Goal: Task Accomplishment & Management: Use online tool/utility

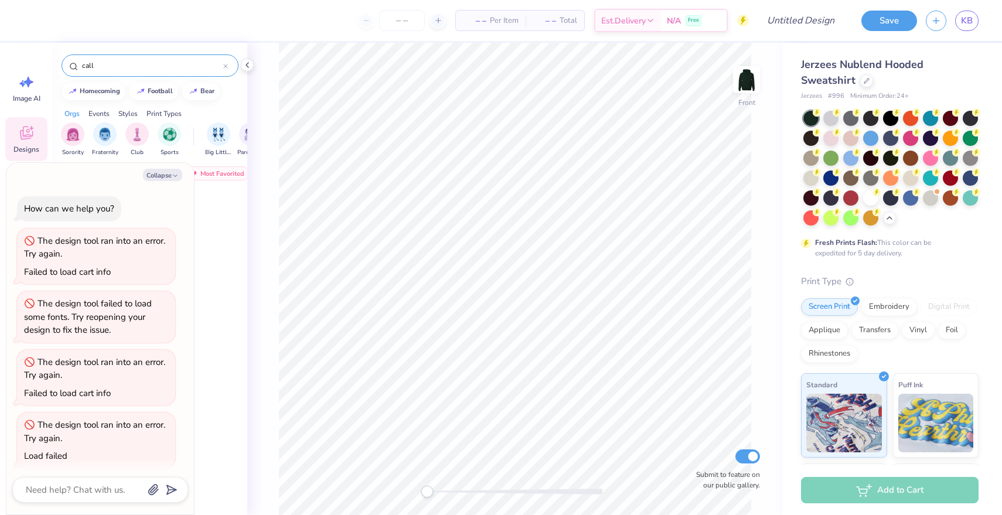
scroll to position [3, 0]
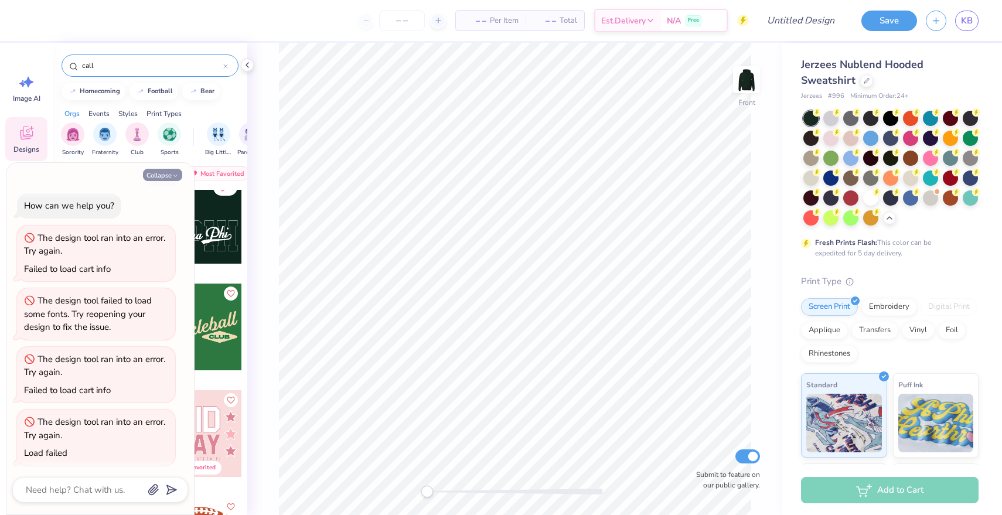
click at [171, 174] on button "Collapse" at bounding box center [162, 175] width 39 height 12
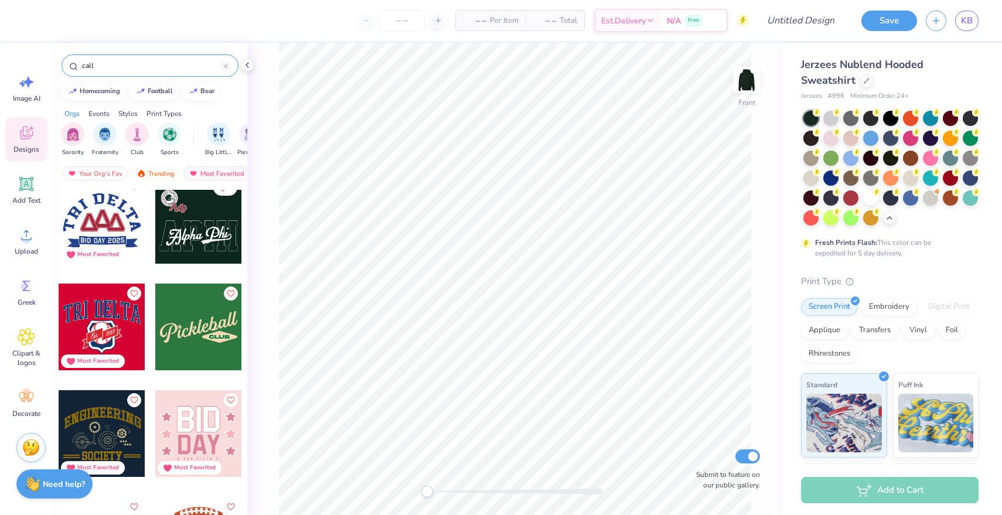
type textarea "x"
click at [746, 76] on img at bounding box center [746, 79] width 47 height 47
click at [207, 237] on div at bounding box center [198, 220] width 87 height 87
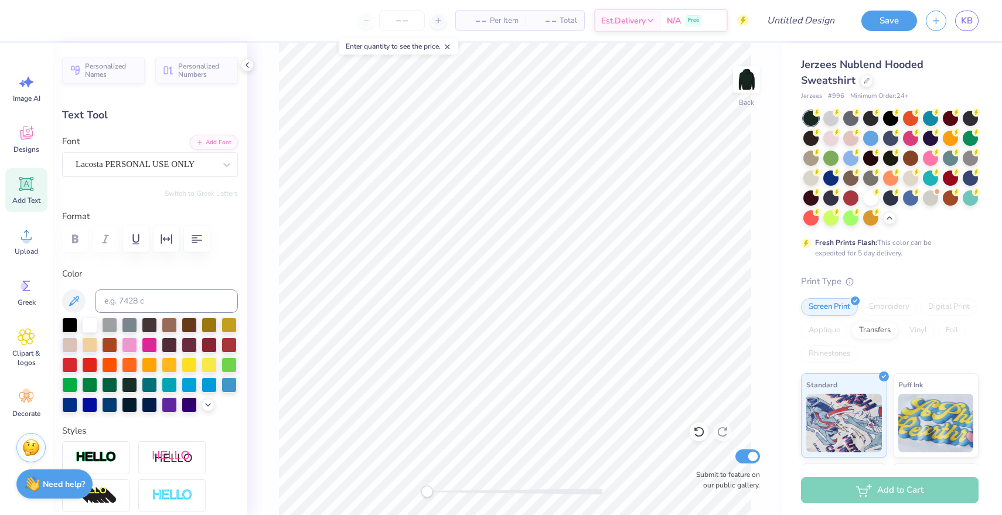
type textarea "Delta Omega Kappa{"
type input "0.0"
type input "13.73"
type input "5.43"
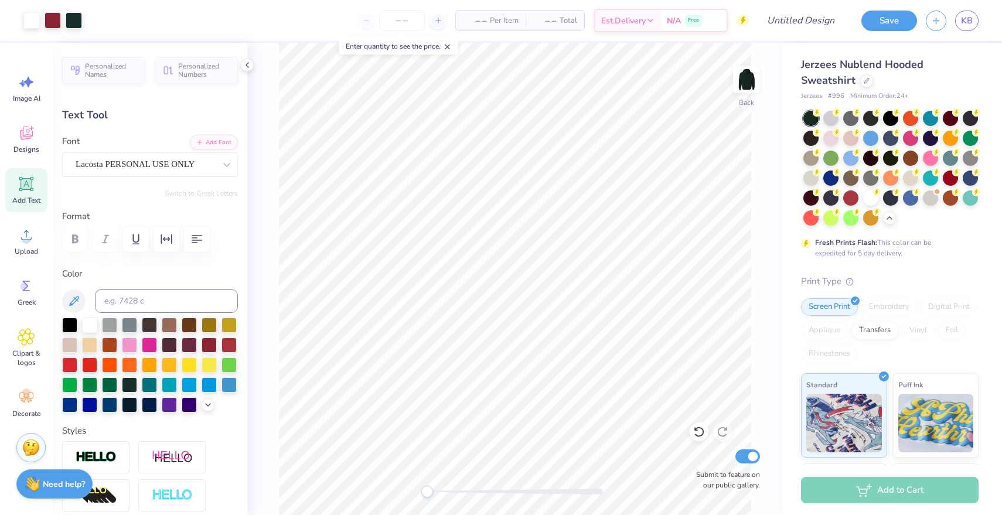
type input "6.95"
type textarea "DOK"
type input "1.67"
type input "1.65"
type input "3.99"
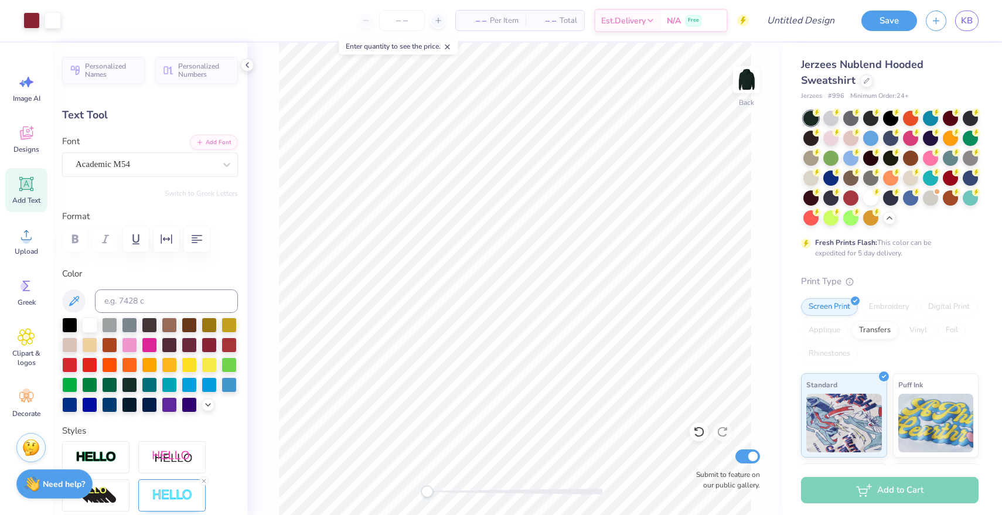
type input "-10.4"
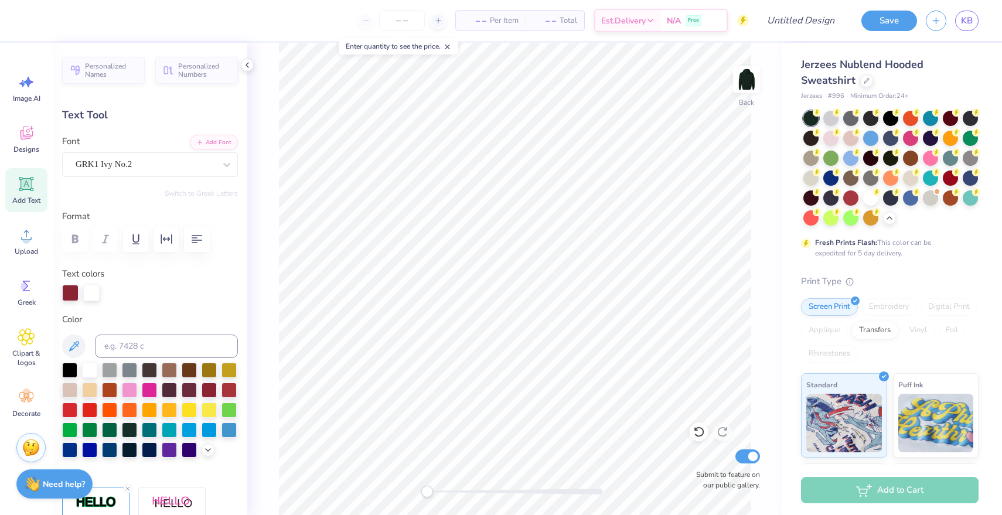
type textarea "K"
type input "1.56"
type input "1.72"
type input "3.75"
type input "9.8"
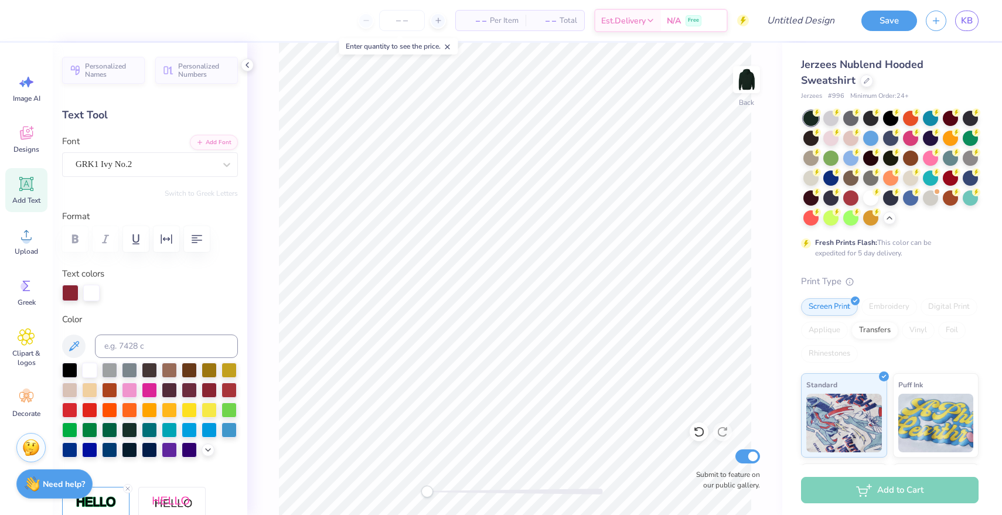
scroll to position [1, 0]
type textarea "D"
type input "0.0"
type input "1.55"
type input "1.70"
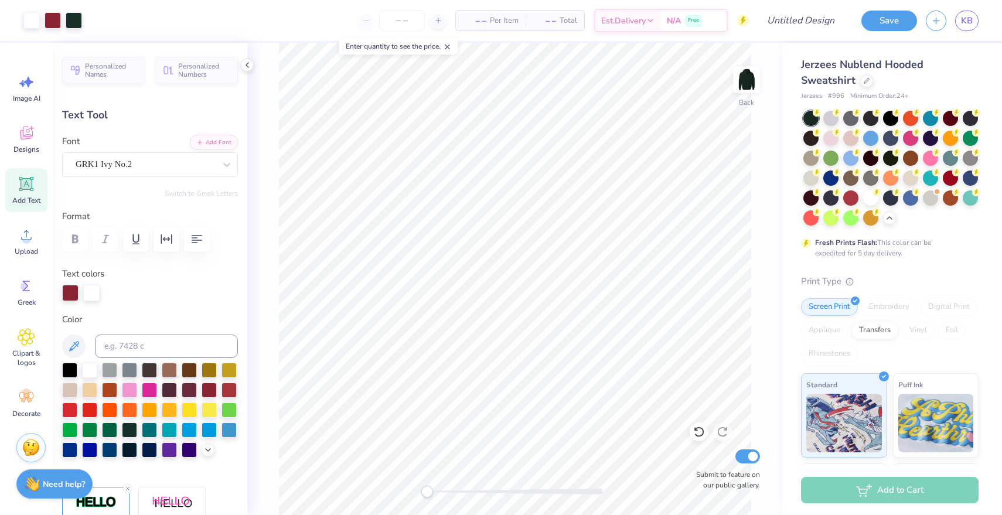
type input "3.76"
type input "9.8"
type textarea "W"
type input "0.0"
type input "1.62"
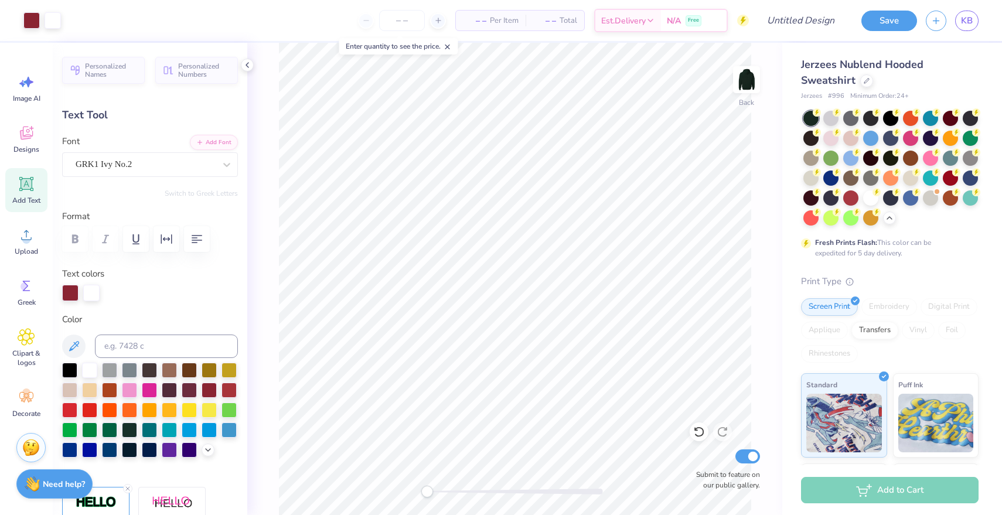
type input "1.79"
type input "3.92"
type input "-10.4"
type input "1.85"
type input "1.78"
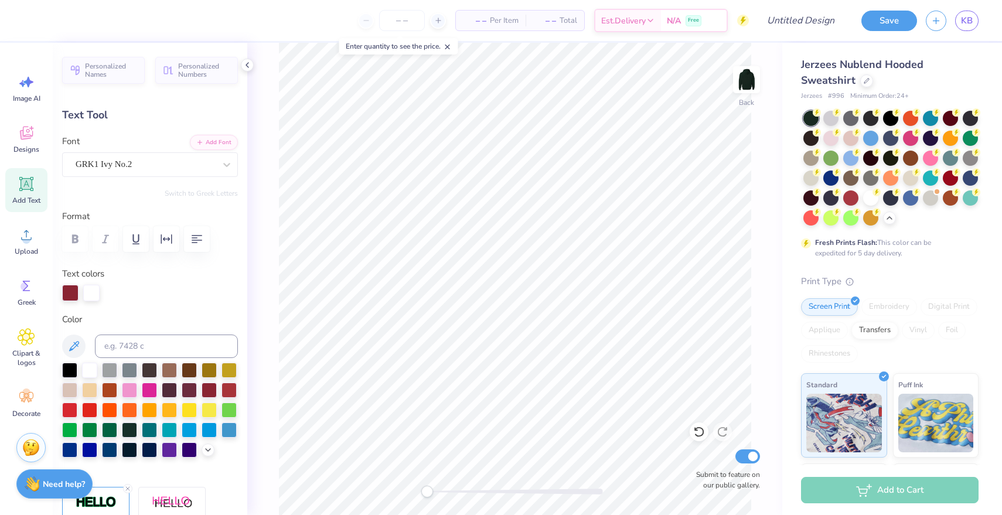
type input "5.19"
type input "-4.3"
type input "1.55"
type input "1.70"
type input "3.76"
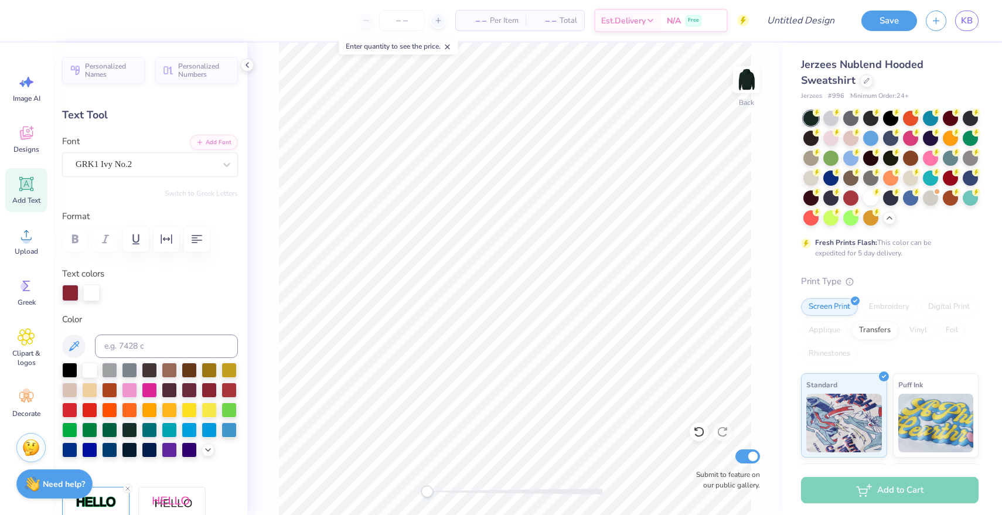
type input "0.0"
type input "2.13"
type input "1.01"
type input "1.88"
type input "-8.7"
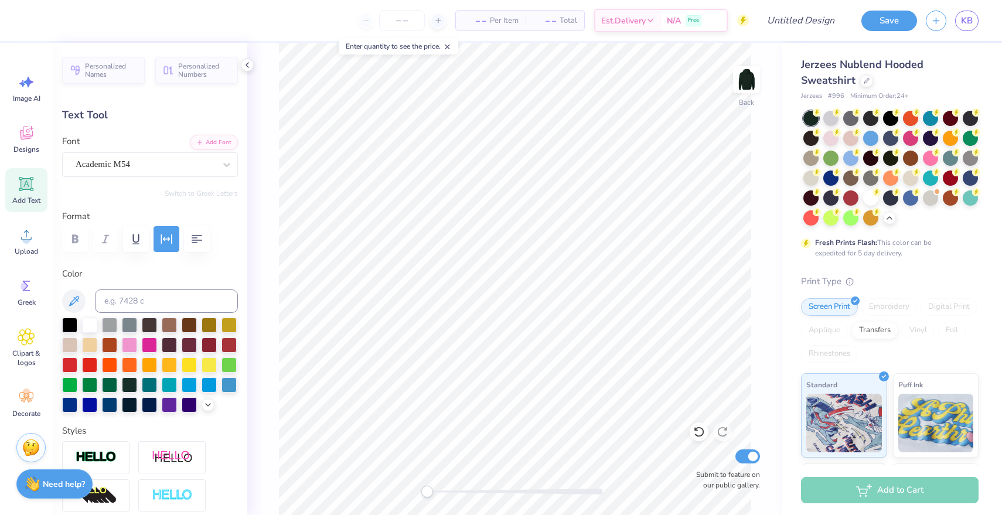
scroll to position [0, 1]
type textarea "DOk SAYS"
type input "0.0"
type input "1.55"
type input "1.70"
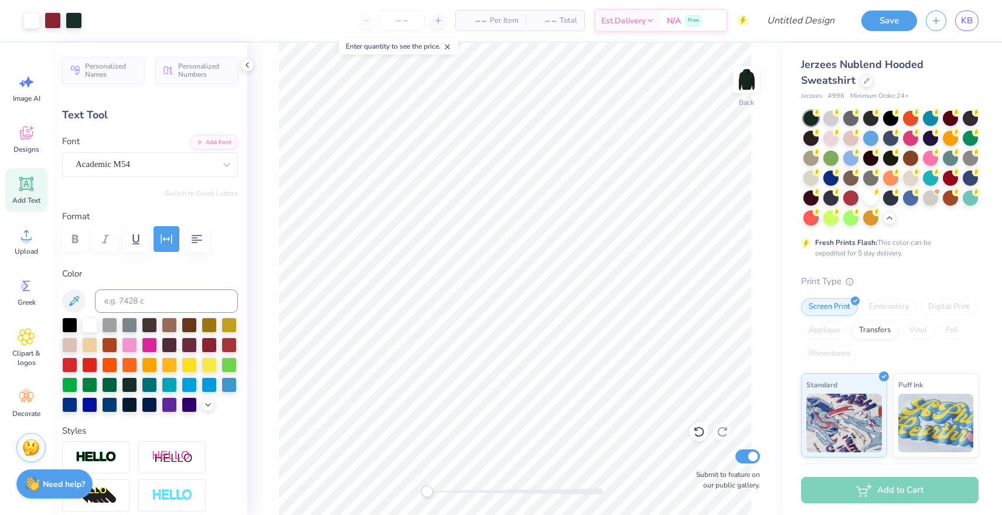
type input "3.84"
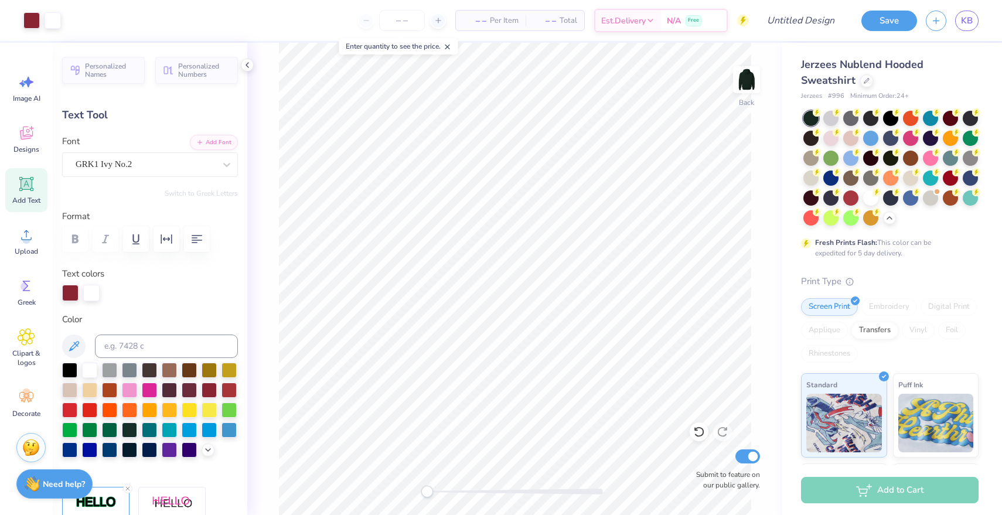
type input "9.8"
type input "1.76"
type input "1.68"
type input "3.87"
type input "-4.3"
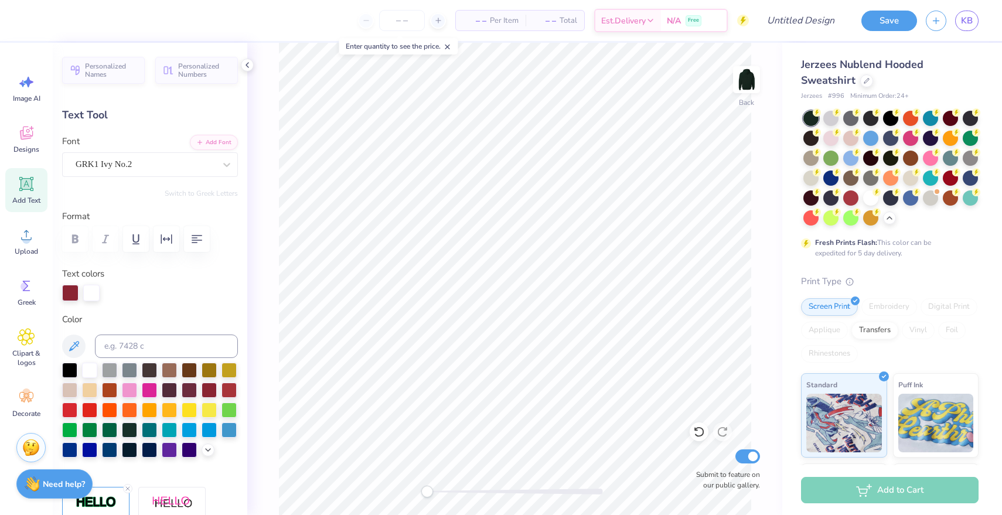
type input "1.62"
type input "1.79"
type input "3.76"
type input "0.0"
click at [961, 21] on link "KB" at bounding box center [966, 21] width 23 height 20
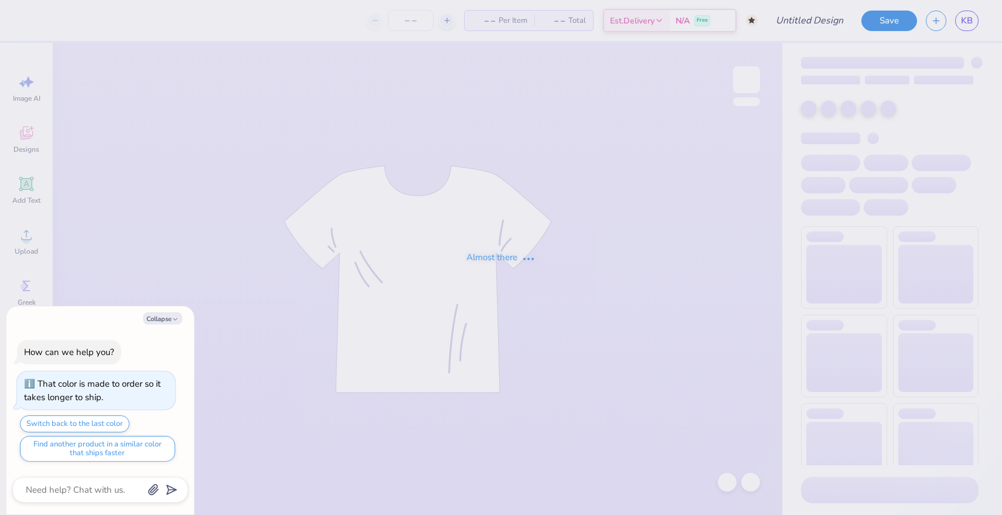
type textarea "x"
type input "Mockneck navy and grey"
type textarea "x"
type input "50"
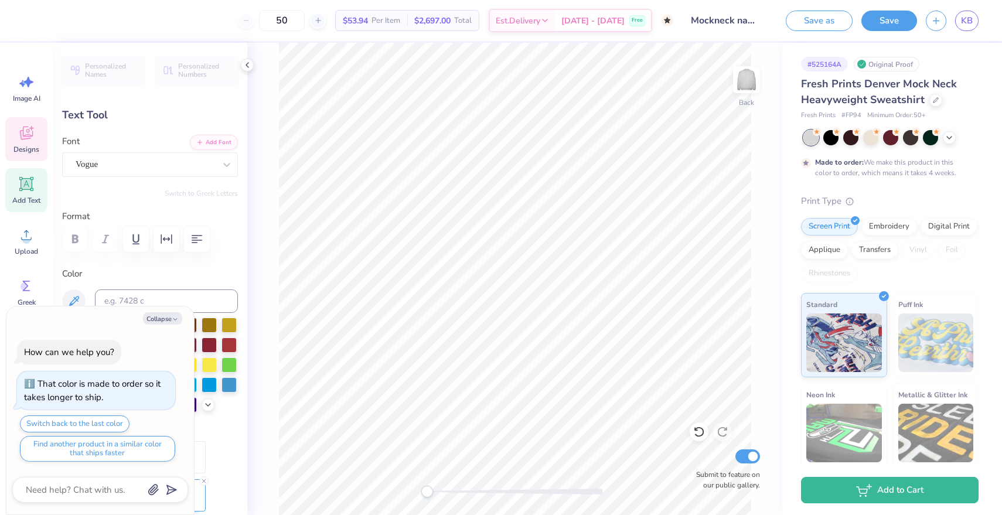
click at [32, 142] on div "Designs" at bounding box center [26, 139] width 42 height 44
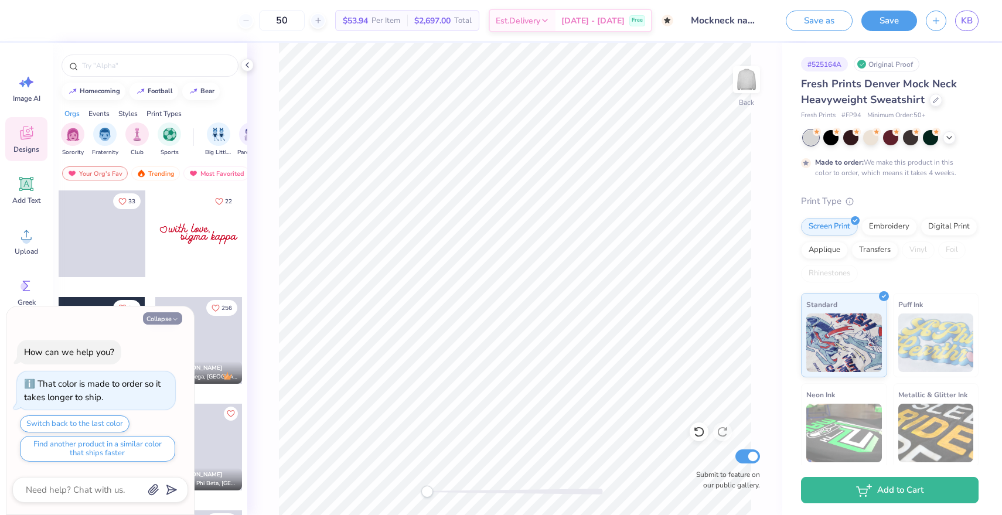
click at [160, 317] on button "Collapse" at bounding box center [162, 318] width 39 height 12
type textarea "x"
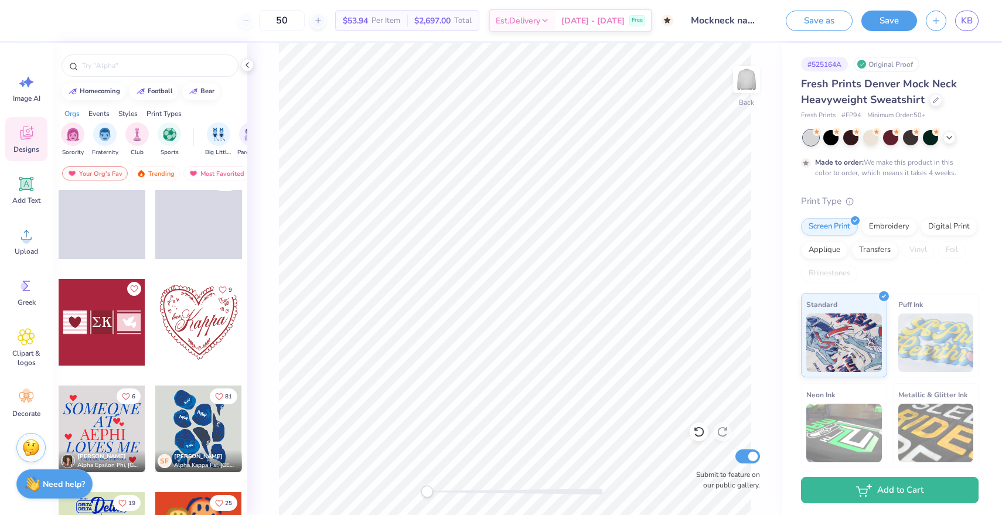
scroll to position [445, 0]
click at [190, 412] on div at bounding box center [198, 428] width 87 height 87
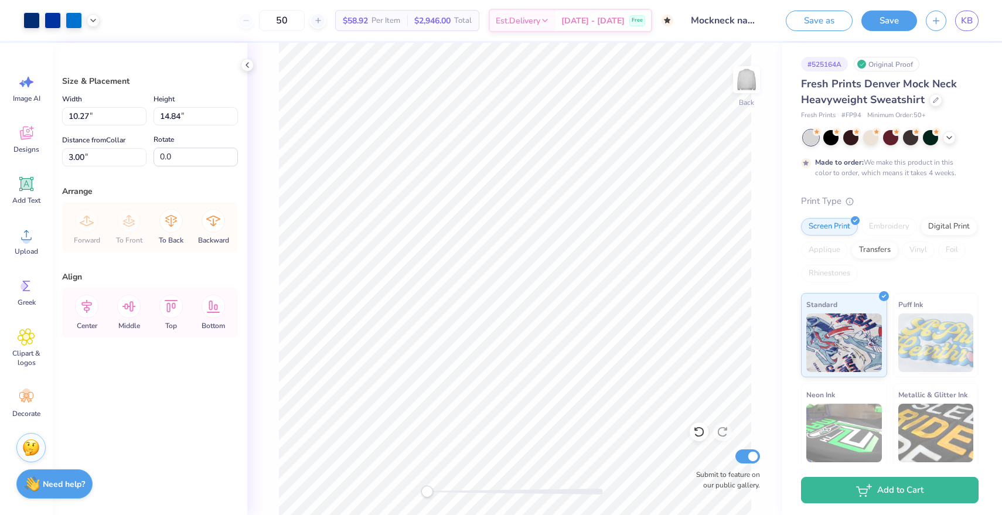
type input "7.74"
type input "11.19"
type input "8.31"
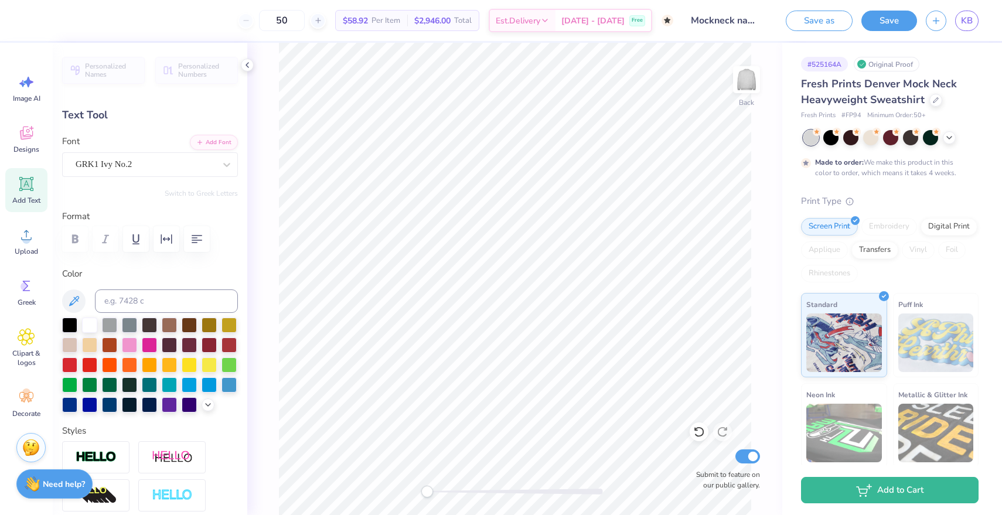
type input "0.0"
type textarea "DWK"
type input "0.0"
type input "1.55"
type input "0.59"
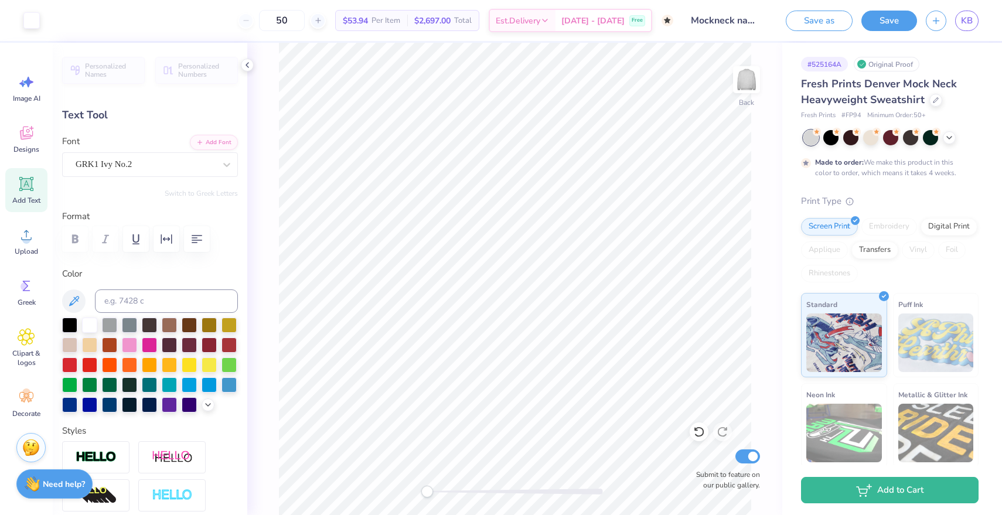
type input "9.70"
type input "0.1"
type input "10.26"
type input "3.23"
type input "9.75"
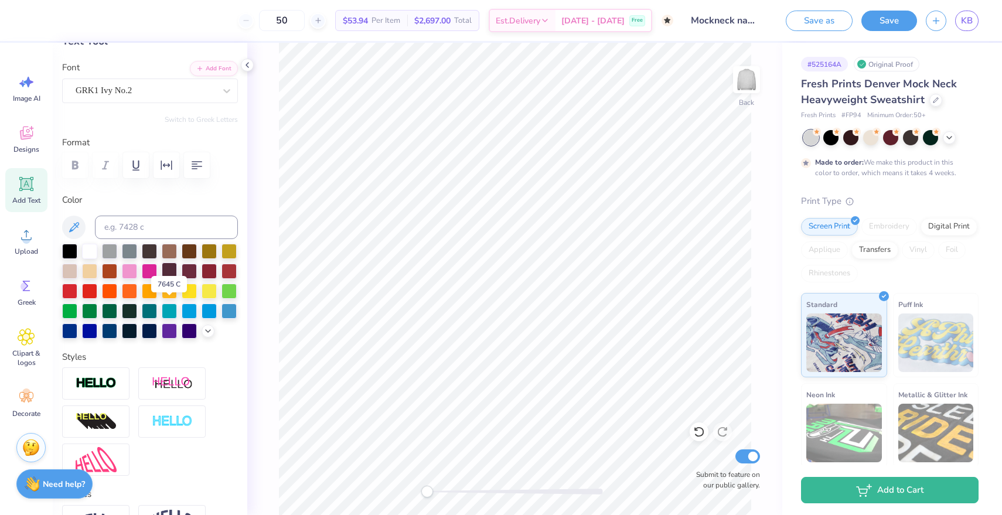
scroll to position [73, 0]
click at [100, 382] on img at bounding box center [96, 383] width 41 height 13
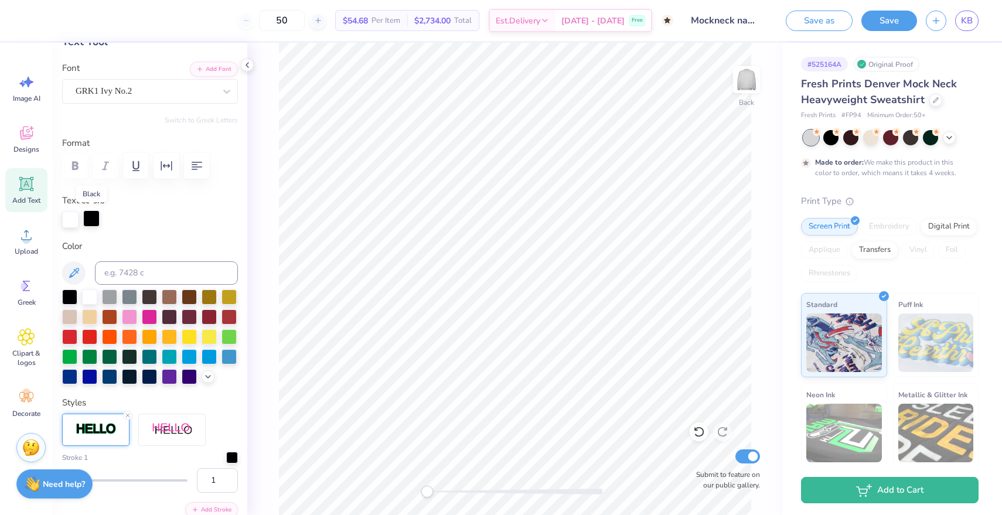
click at [88, 217] on div at bounding box center [91, 218] width 16 height 16
click at [71, 215] on div at bounding box center [70, 218] width 16 height 16
click at [146, 377] on div at bounding box center [149, 375] width 15 height 15
click at [89, 219] on div at bounding box center [91, 218] width 16 height 16
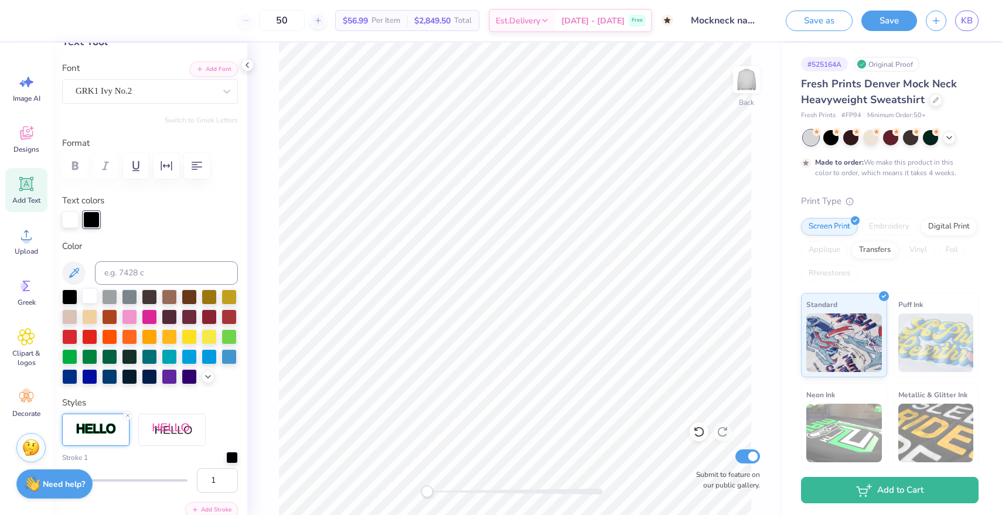
click at [83, 296] on div at bounding box center [89, 295] width 15 height 15
type input "0.0"
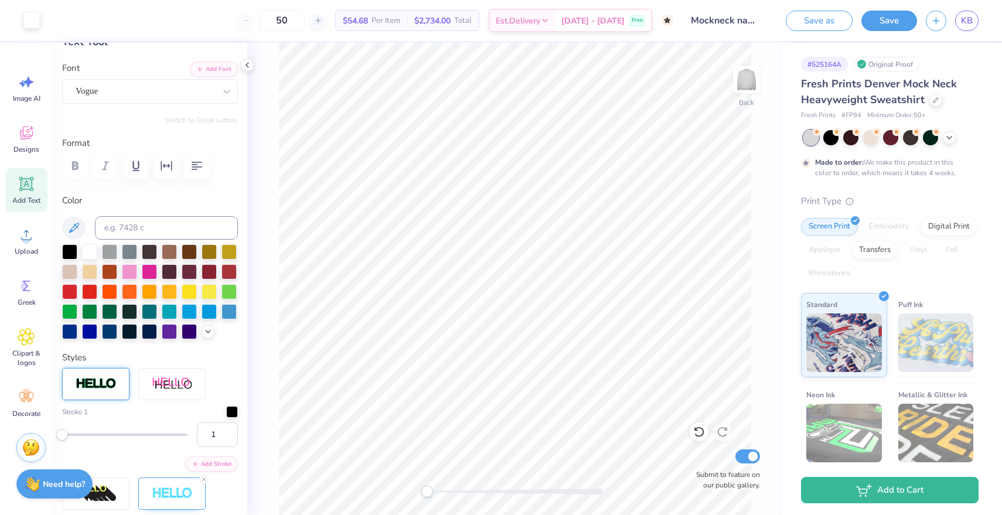
type input "10.04"
type input "4.77"
type input "1.78"
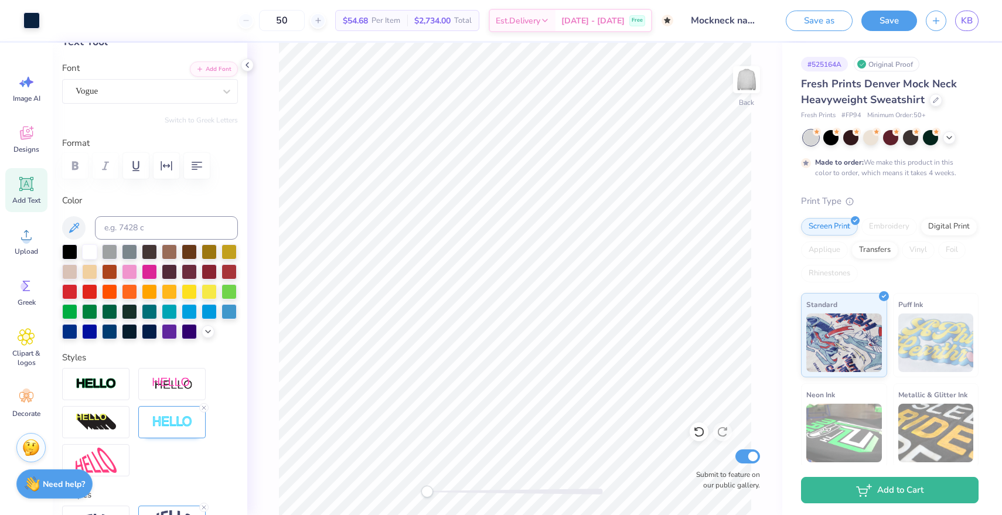
type input "9.97"
type input "4.69"
type input "2.22"
type input "10.32"
type input "3.28"
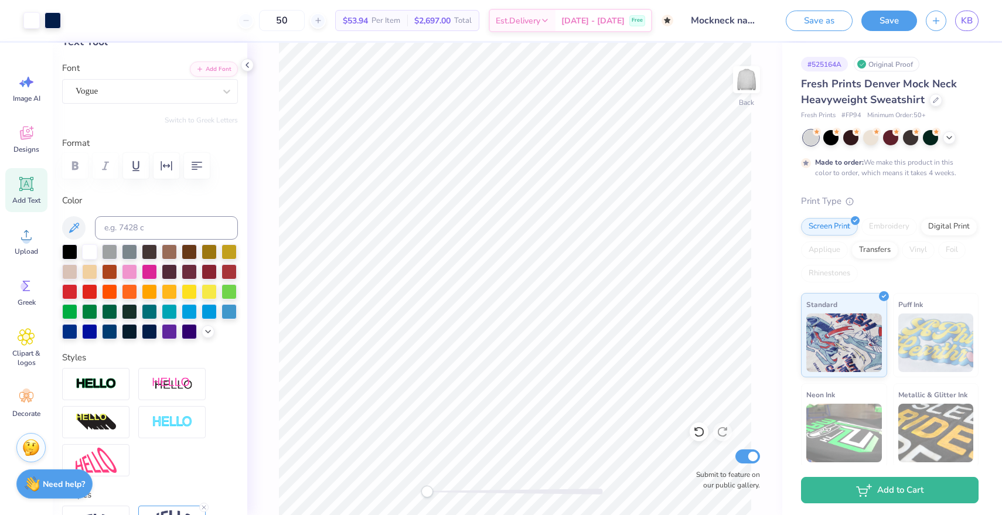
type input "9.73"
type input "0.1"
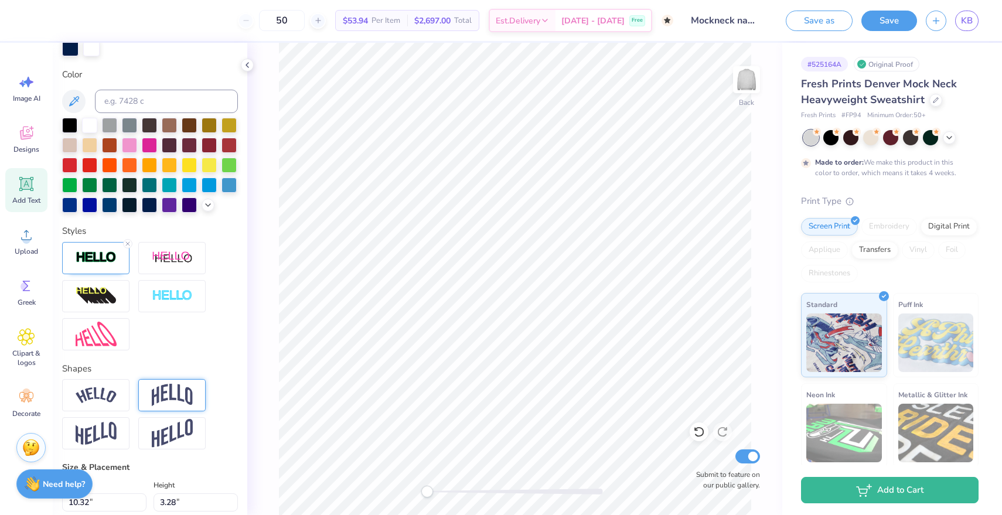
click at [169, 390] on img at bounding box center [172, 395] width 41 height 22
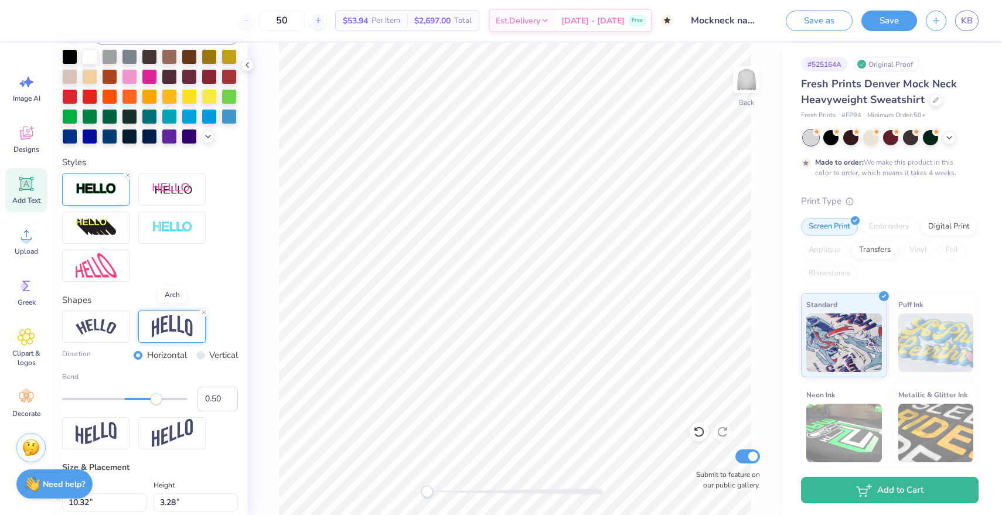
scroll to position [321, 0]
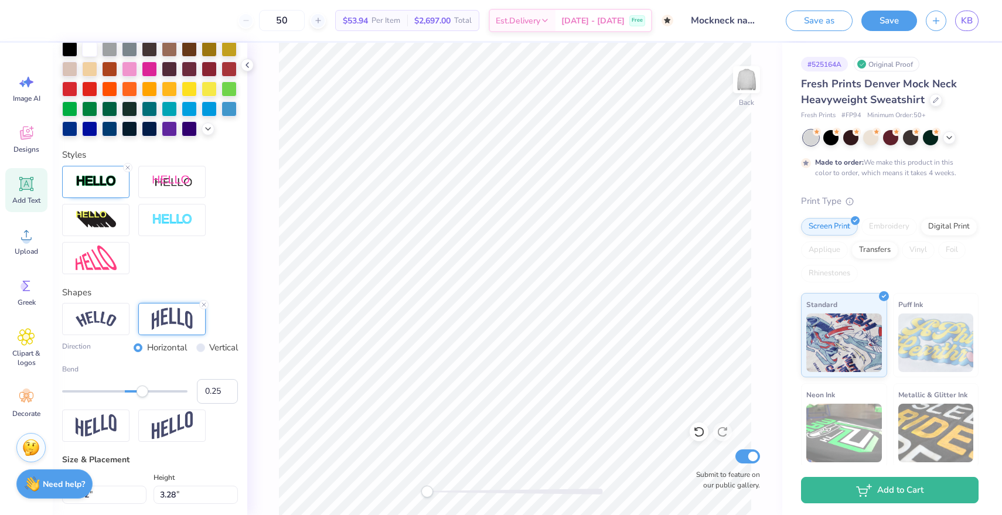
type input "0.24"
drag, startPoint x: 154, startPoint y: 391, endPoint x: 140, endPoint y: 391, distance: 14.1
click at [140, 391] on div "Accessibility label" at bounding box center [140, 391] width 12 height 12
type input "0.07"
drag, startPoint x: 140, startPoint y: 391, endPoint x: 129, endPoint y: 391, distance: 11.1
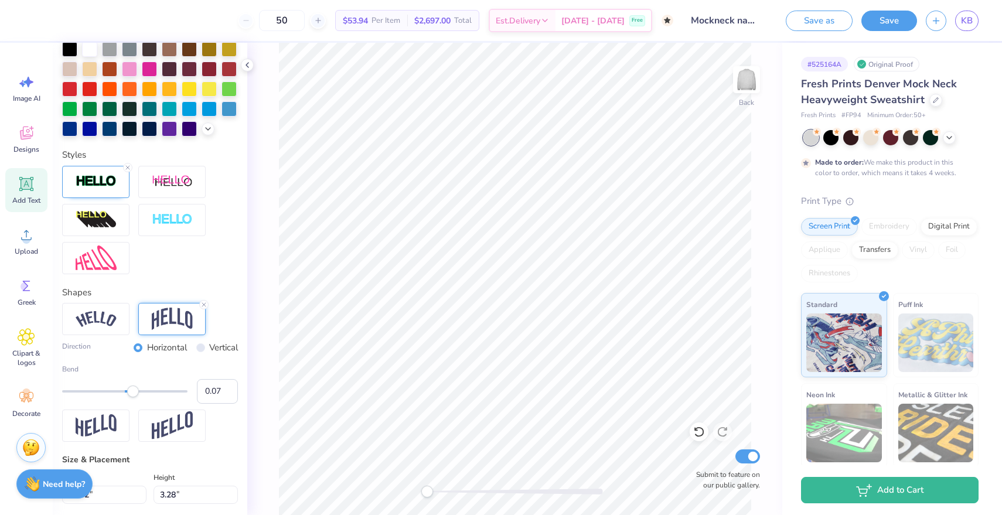
click at [129, 391] on div "Accessibility label" at bounding box center [133, 391] width 12 height 12
type input "0.0"
type input "3.56"
type input "9.59"
type input "0.0"
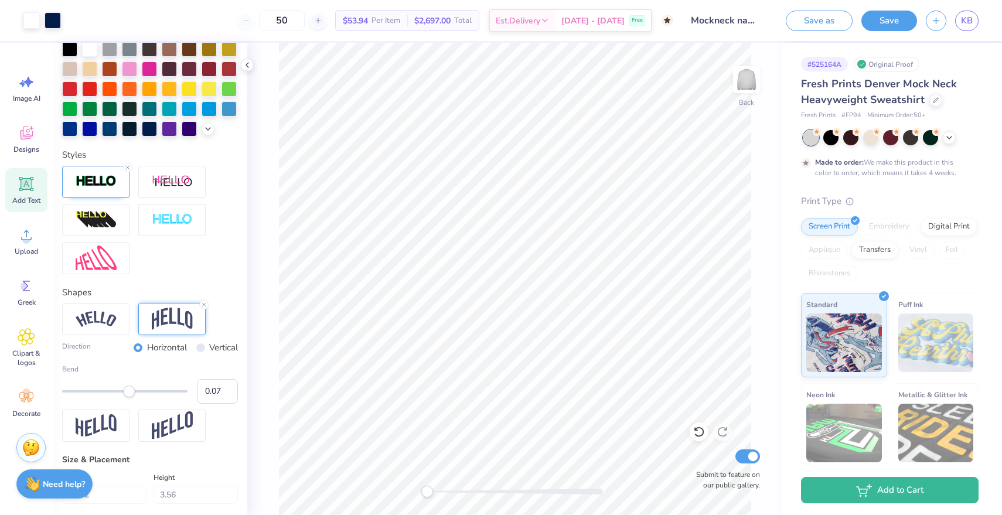
type input "2.15"
type input "0.45"
type input "6.54"
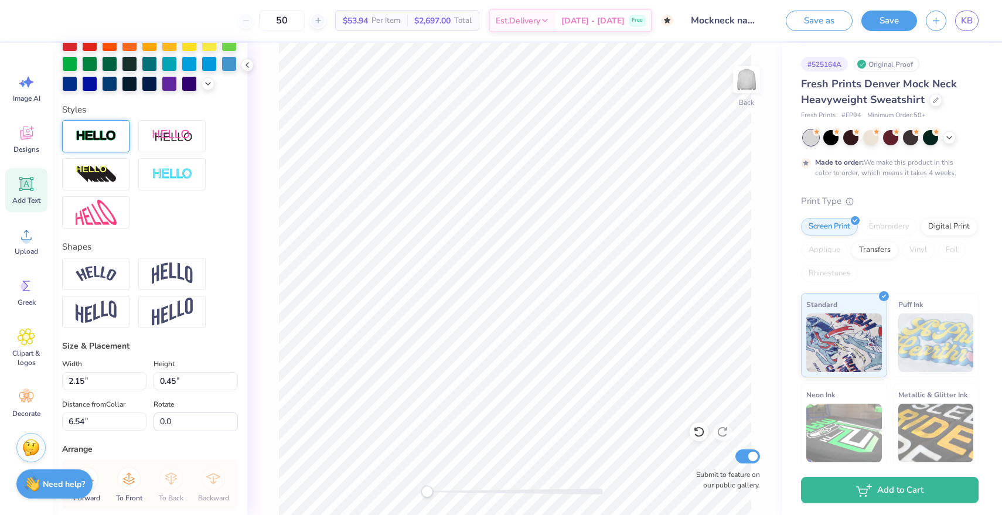
click at [103, 134] on img at bounding box center [96, 135] width 41 height 13
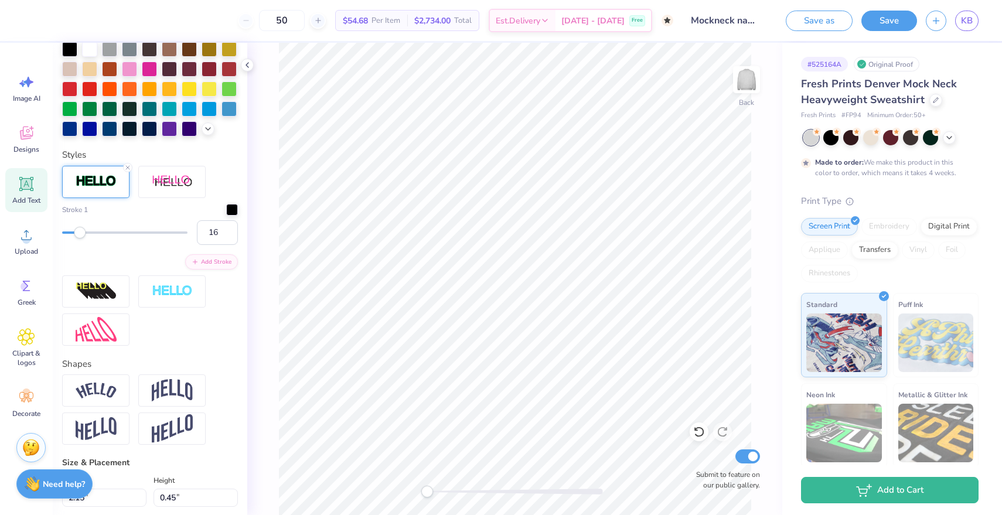
type input "17"
drag, startPoint x: 61, startPoint y: 234, endPoint x: 82, endPoint y: 234, distance: 20.5
click at [82, 234] on div "Accessibility label" at bounding box center [83, 233] width 12 height 12
type input "2.16"
type input "5.81"
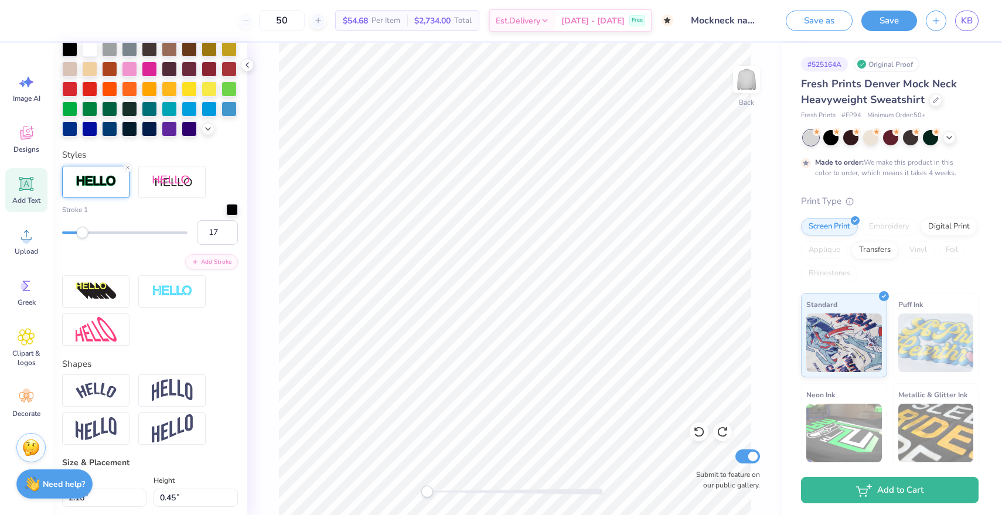
type input "1"
click at [126, 168] on icon at bounding box center [127, 167] width 7 height 7
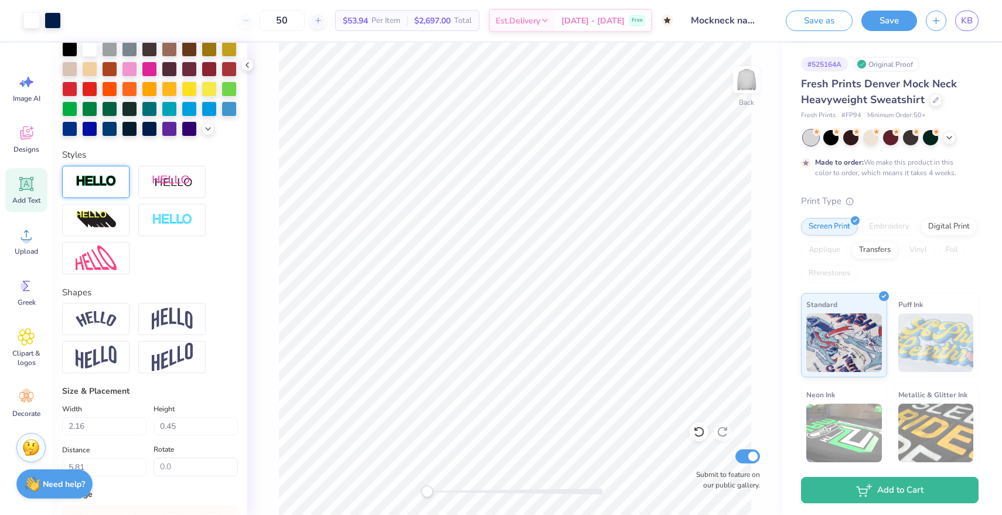
type input "10.32"
type input "3.56"
type input "2.26"
click at [165, 223] on img at bounding box center [172, 219] width 41 height 13
type input "0.0"
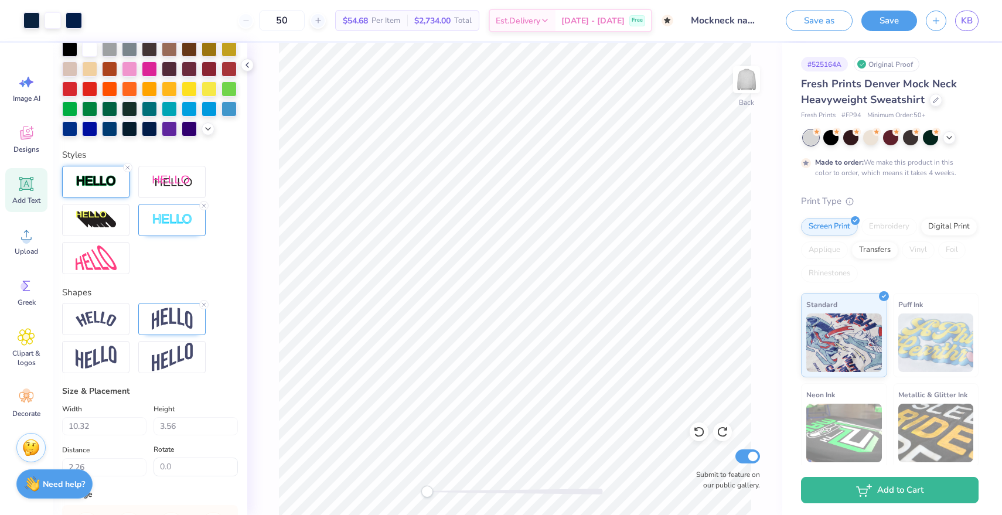
type input "3.28"
type input "9.73"
type input "0.1"
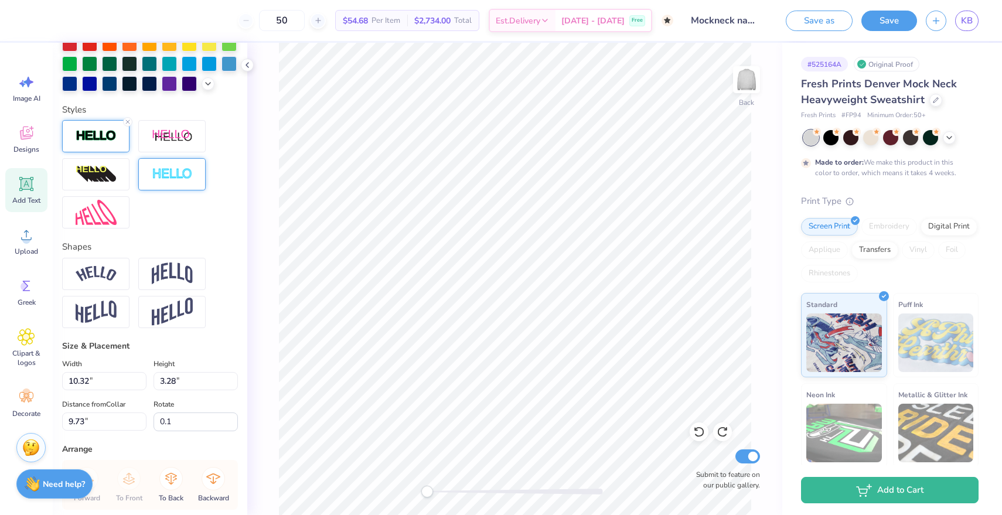
click at [177, 168] on img at bounding box center [172, 174] width 41 height 13
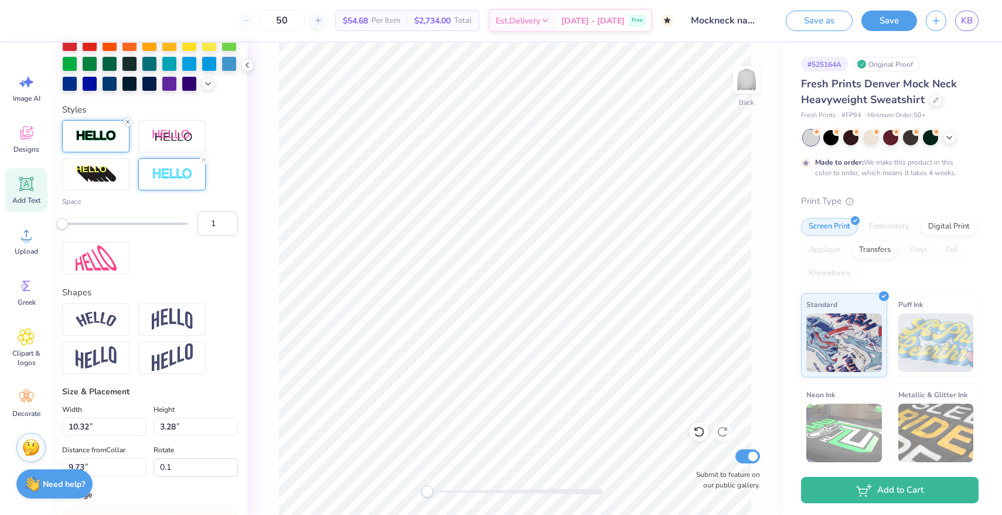
click at [126, 122] on icon at bounding box center [127, 121] width 7 height 7
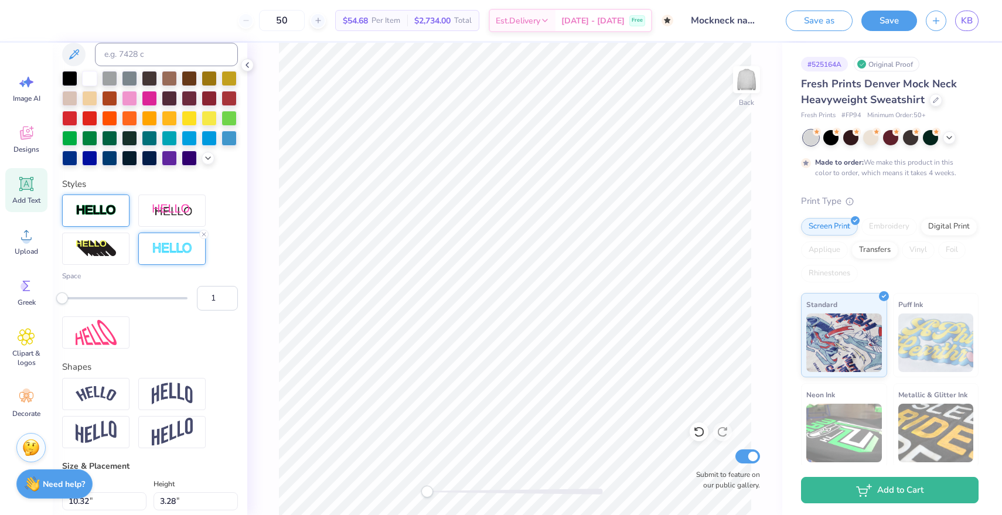
scroll to position [245, 0]
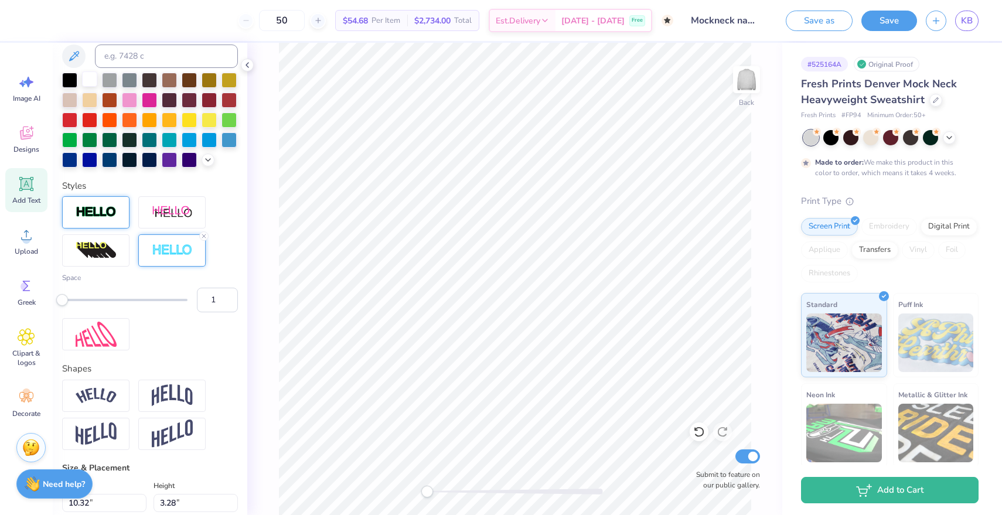
click at [87, 83] on div at bounding box center [89, 78] width 15 height 15
click at [226, 298] on input "2" at bounding box center [217, 300] width 41 height 25
type input "3"
click at [226, 298] on input "3" at bounding box center [217, 300] width 41 height 25
type input "0.0"
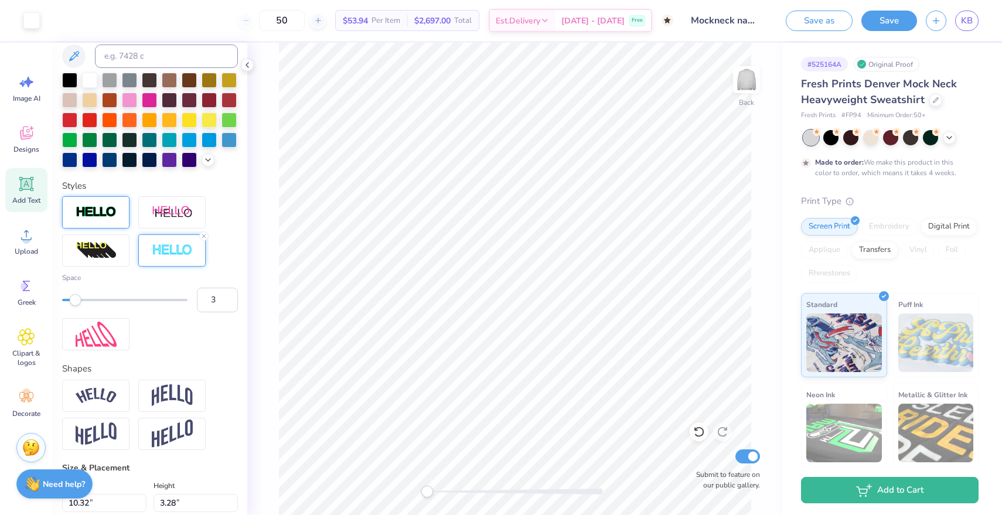
type input "10.44"
type input "3.40"
type input "9.67"
type input "0.1"
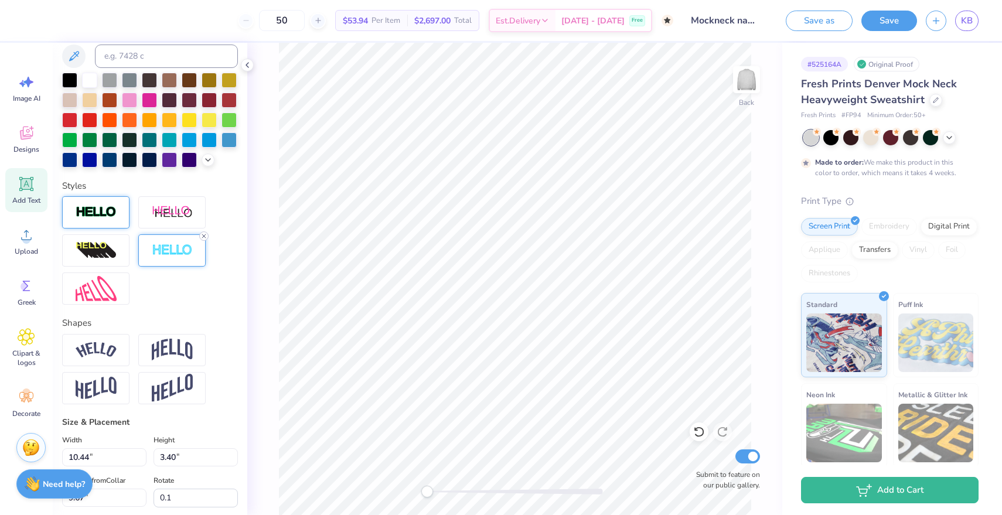
click at [205, 235] on icon at bounding box center [203, 236] width 7 height 7
click at [147, 162] on div at bounding box center [149, 158] width 15 height 15
click at [169, 250] on img at bounding box center [172, 250] width 41 height 13
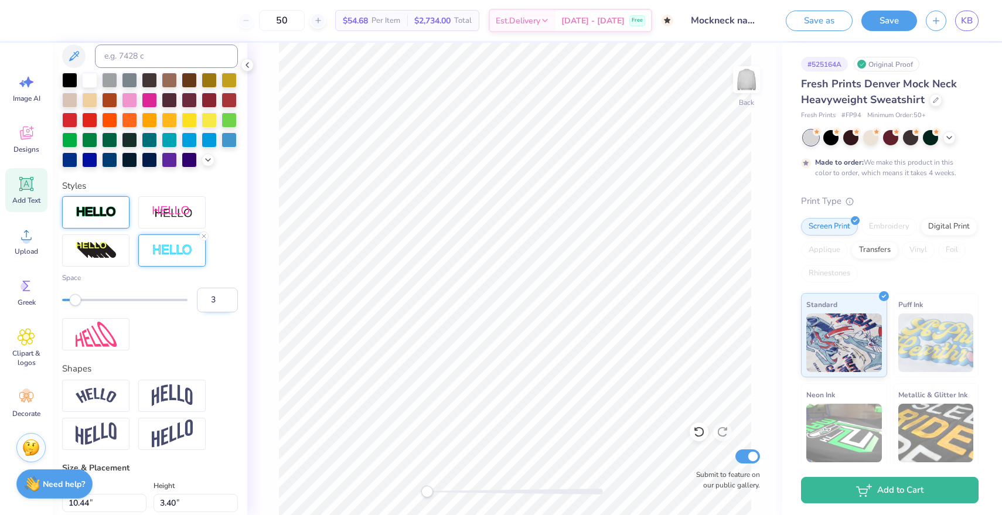
click at [227, 307] on input "3" at bounding box center [217, 300] width 41 height 25
click at [227, 304] on input "2" at bounding box center [217, 300] width 41 height 25
type input "1"
click at [227, 304] on input "1" at bounding box center [217, 300] width 41 height 25
type input "0.0"
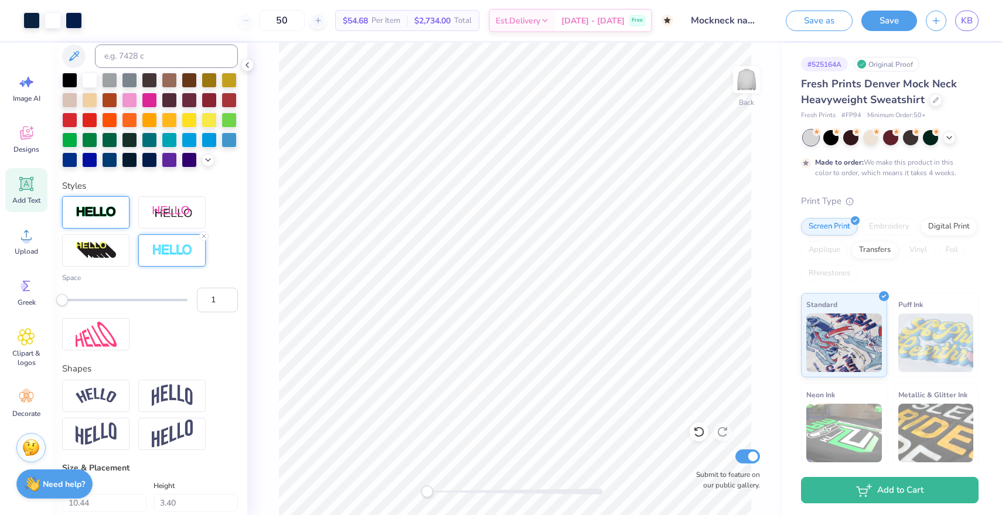
type input "10.32"
type input "3.28"
type input "9.81"
type input "0.1"
type input "10.26"
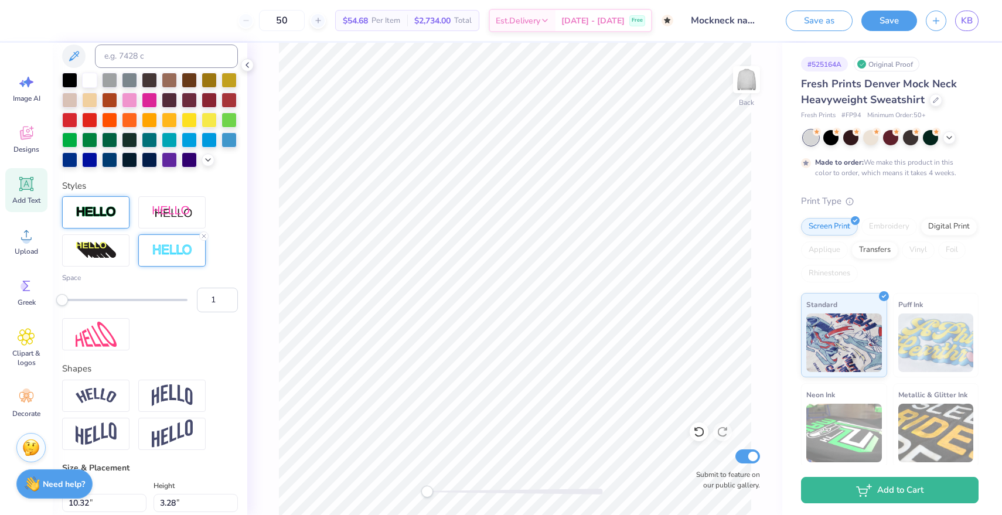
type input "3.22"
type input "13.15"
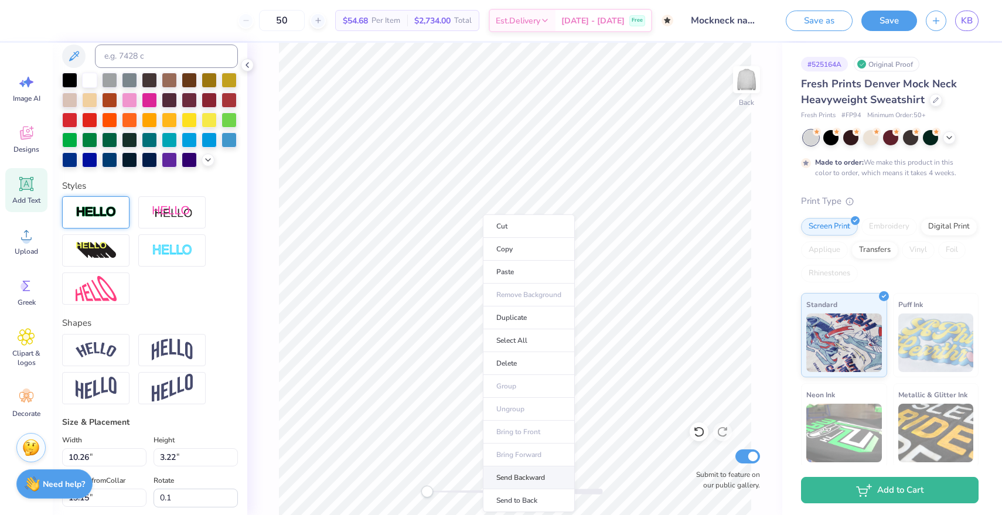
click at [520, 476] on li "Send Backward" at bounding box center [529, 477] width 92 height 23
type input "0.0"
type input "10.32"
type input "3.28"
type input "0.1"
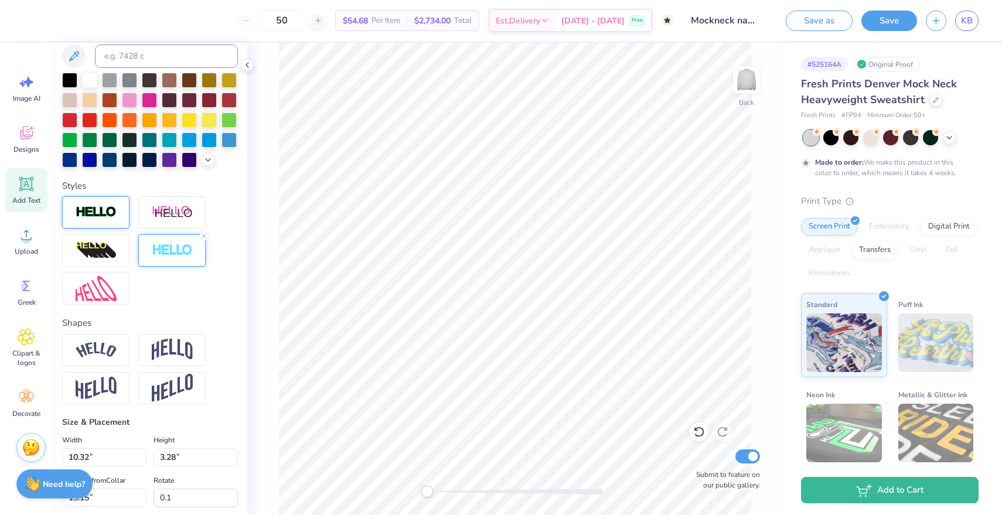
click at [171, 245] on img at bounding box center [172, 250] width 41 height 13
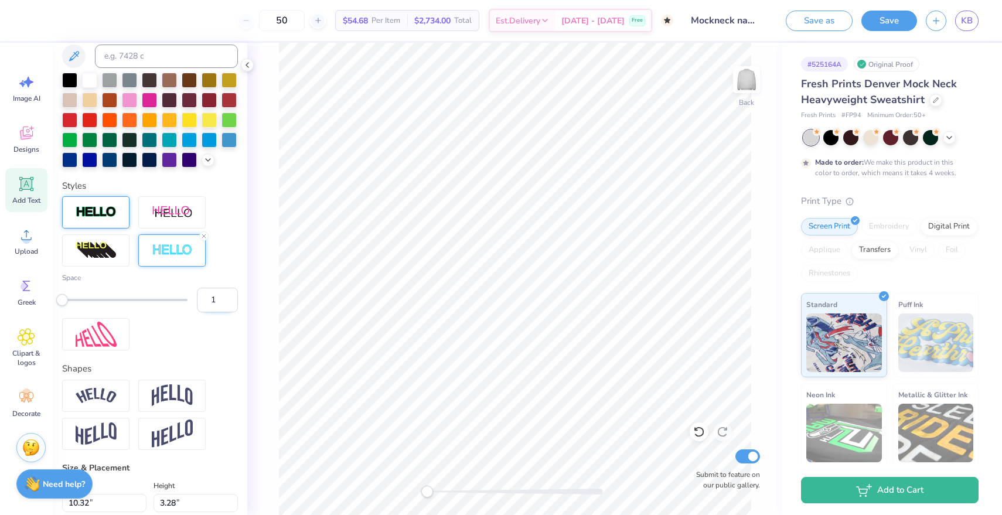
type input "2"
click at [228, 298] on input "2" at bounding box center [217, 300] width 41 height 25
type input "0.0"
type input "10.04"
type input "4.77"
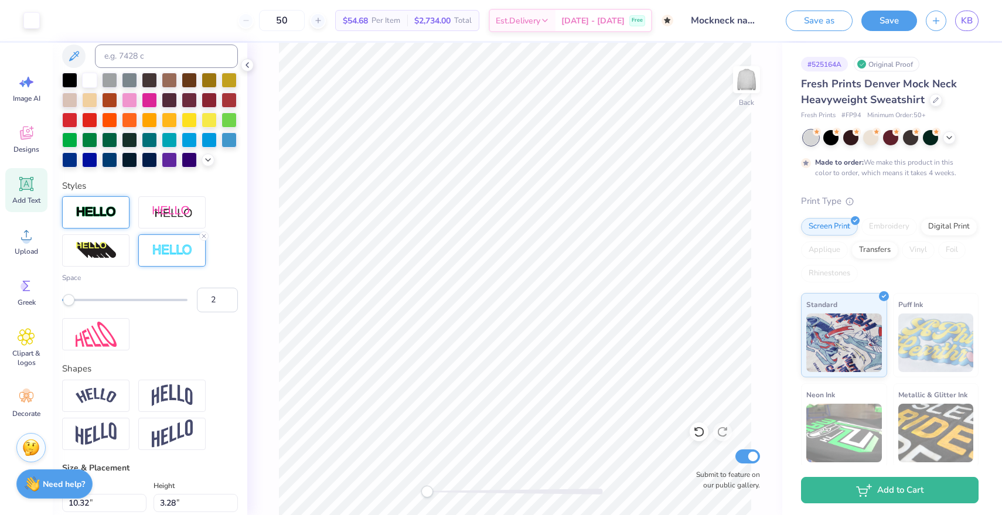
type input "1.78"
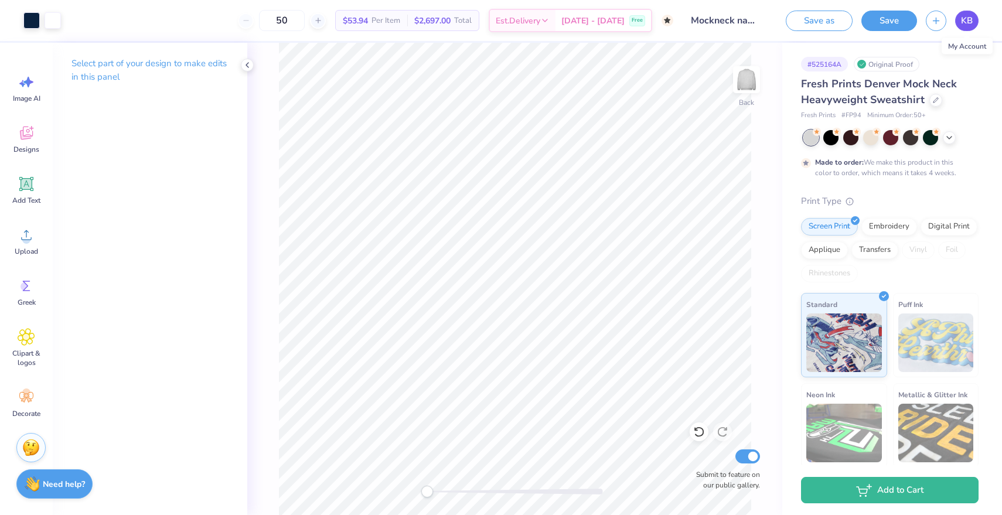
click at [963, 20] on span "KB" at bounding box center [967, 20] width 12 height 13
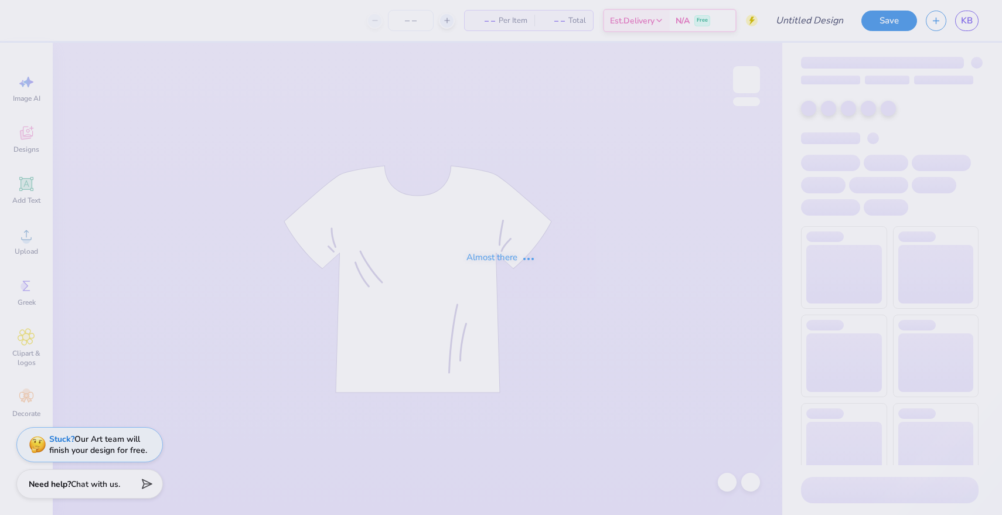
type input "life got better when I met you"
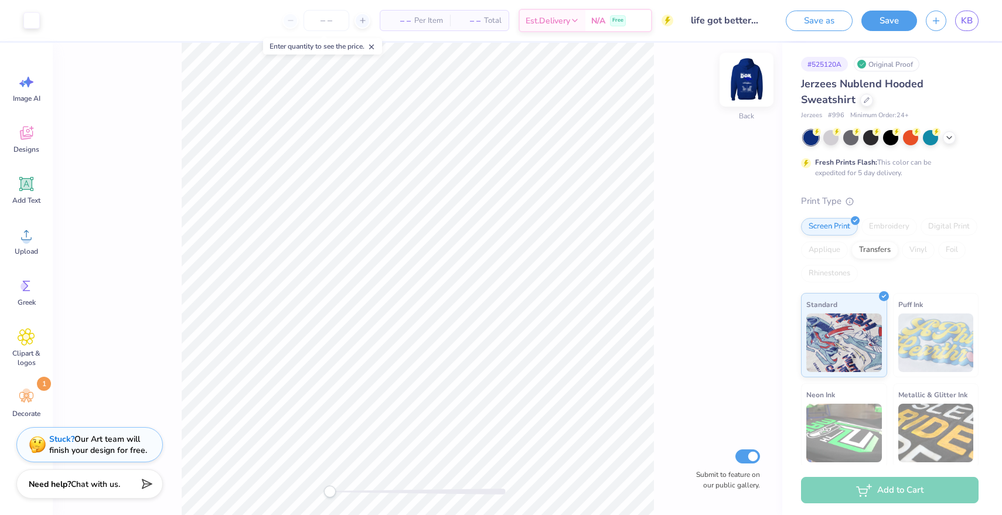
drag, startPoint x: 0, startPoint y: 0, endPoint x: 743, endPoint y: 77, distance: 746.6
click at [743, 77] on img at bounding box center [746, 79] width 47 height 47
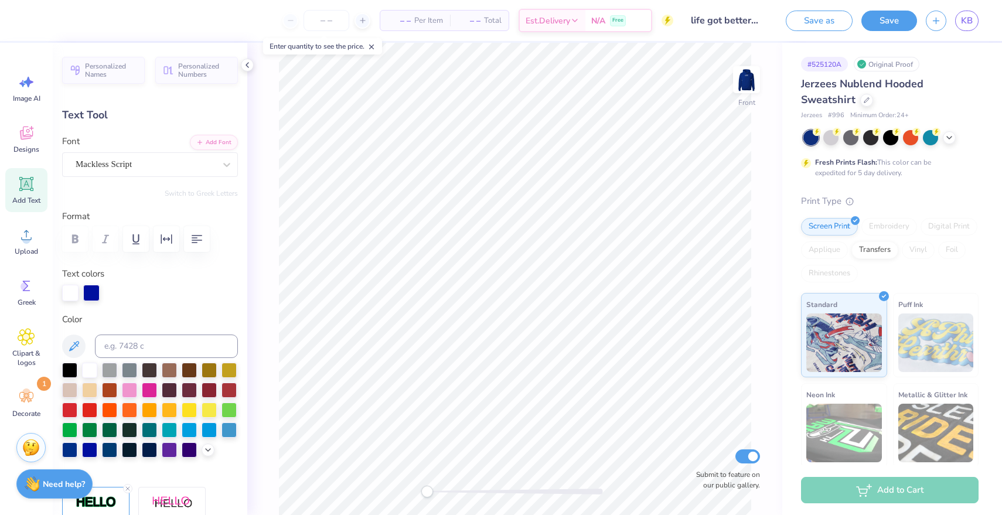
type input "3.29"
type input "1.43"
type input "11.81"
type input "-7.4"
click at [969, 20] on span "KB" at bounding box center [967, 20] width 12 height 13
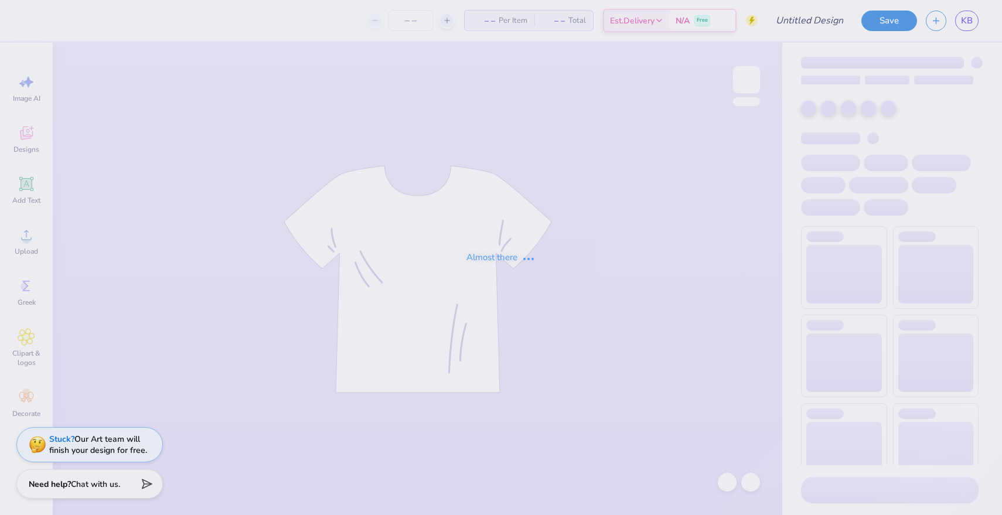
type input "Blue Pants"
type input "100"
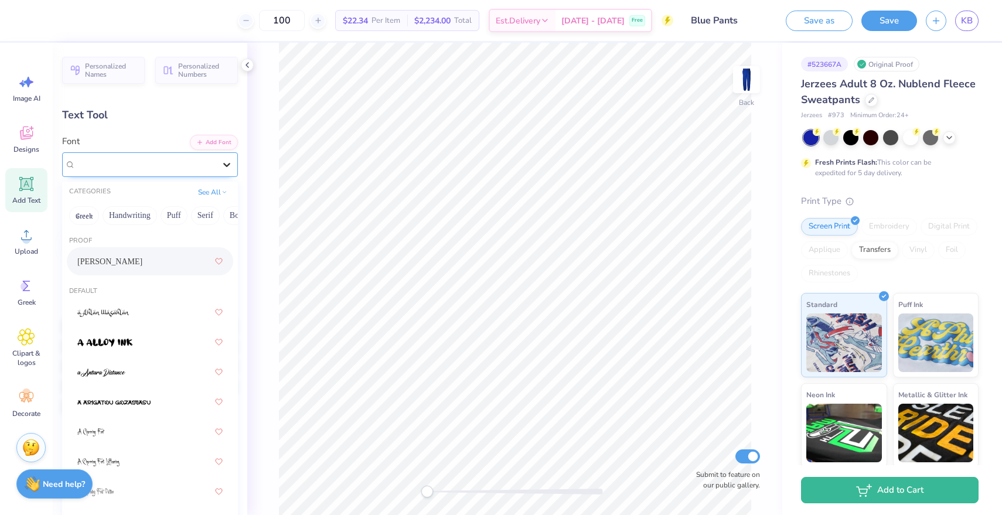
click at [217, 158] on div at bounding box center [226, 164] width 21 height 21
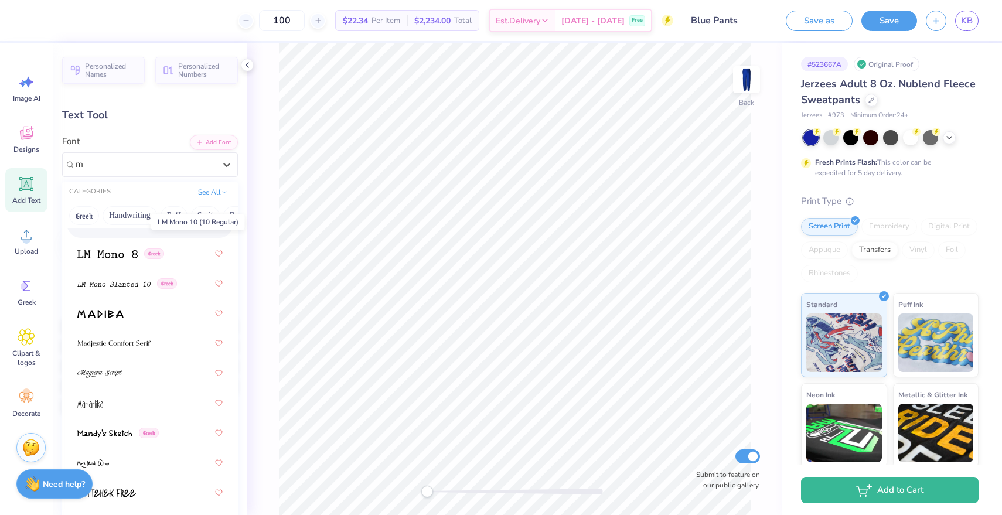
scroll to position [2311, 0]
click at [120, 370] on img at bounding box center [99, 371] width 45 height 8
type input "m"
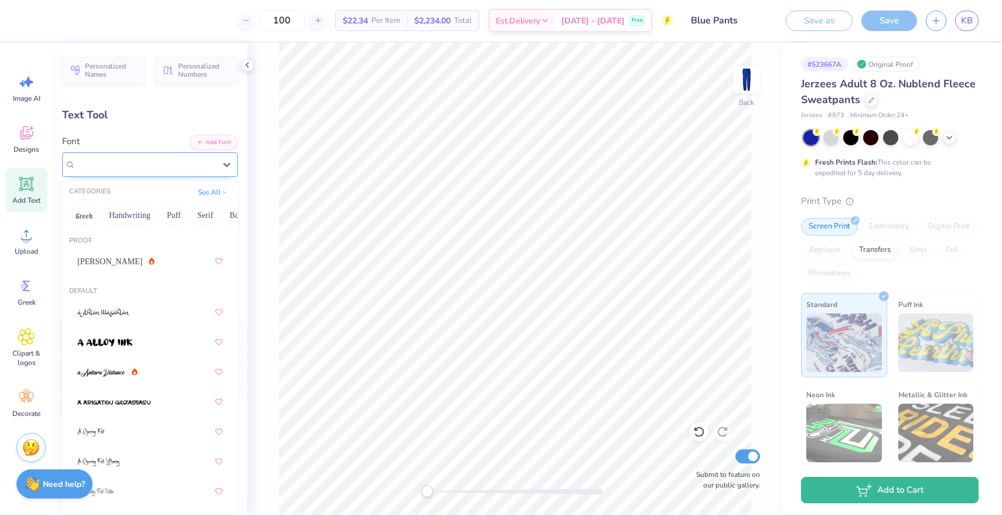
click at [172, 160] on div "[PERSON_NAME] Script" at bounding box center [145, 164] width 142 height 18
click at [103, 263] on span "[PERSON_NAME]" at bounding box center [109, 261] width 65 height 12
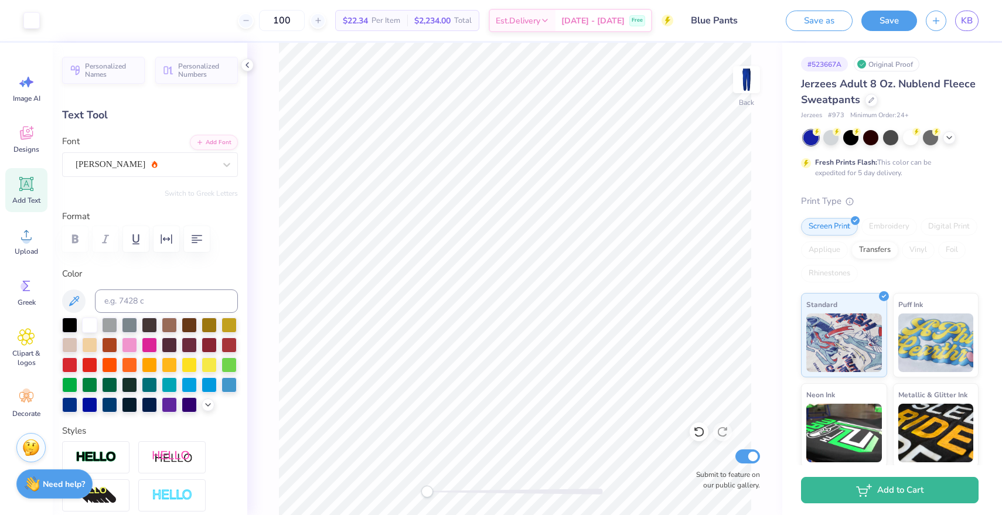
type input "0.0"
click at [887, 22] on button "Save" at bounding box center [889, 19] width 56 height 20
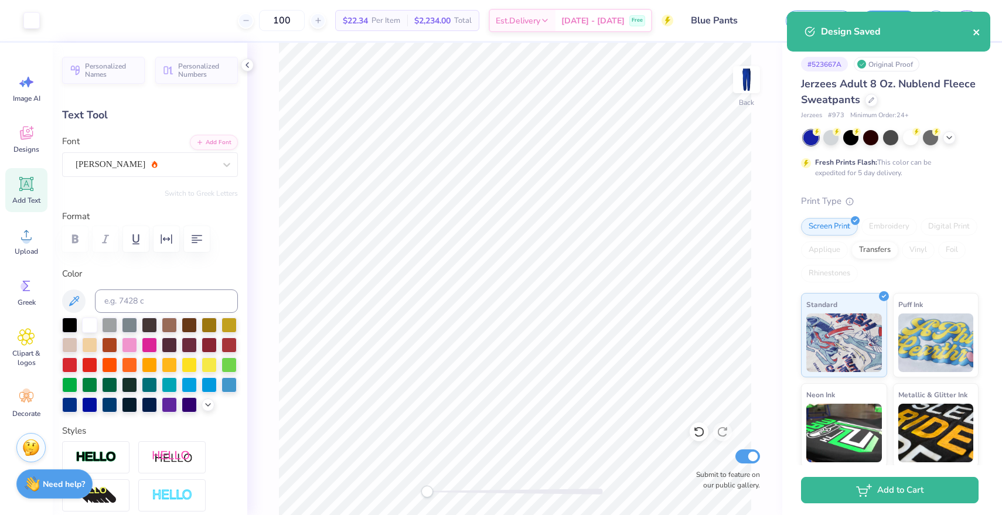
click at [975, 27] on button "close" at bounding box center [976, 32] width 8 height 14
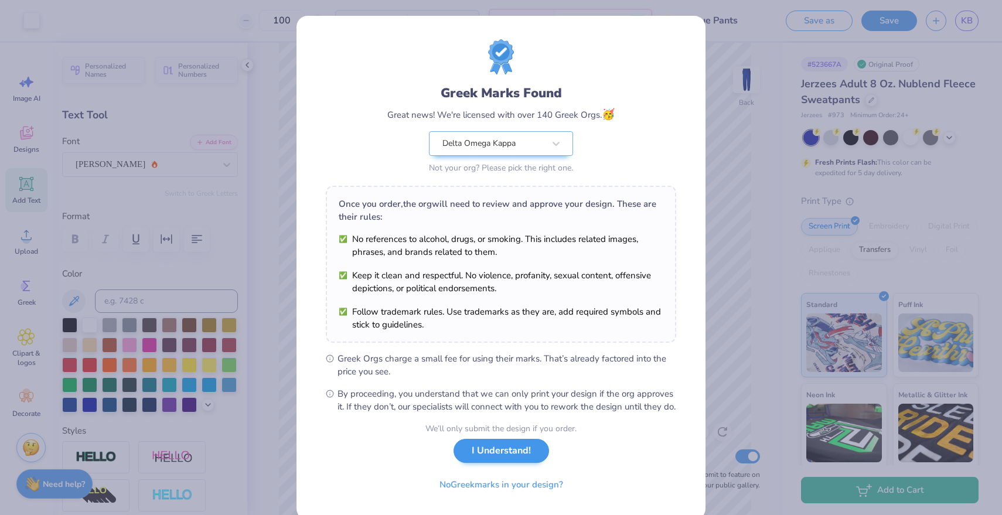
click at [499, 463] on button "I Understand!" at bounding box center [500, 451] width 95 height 24
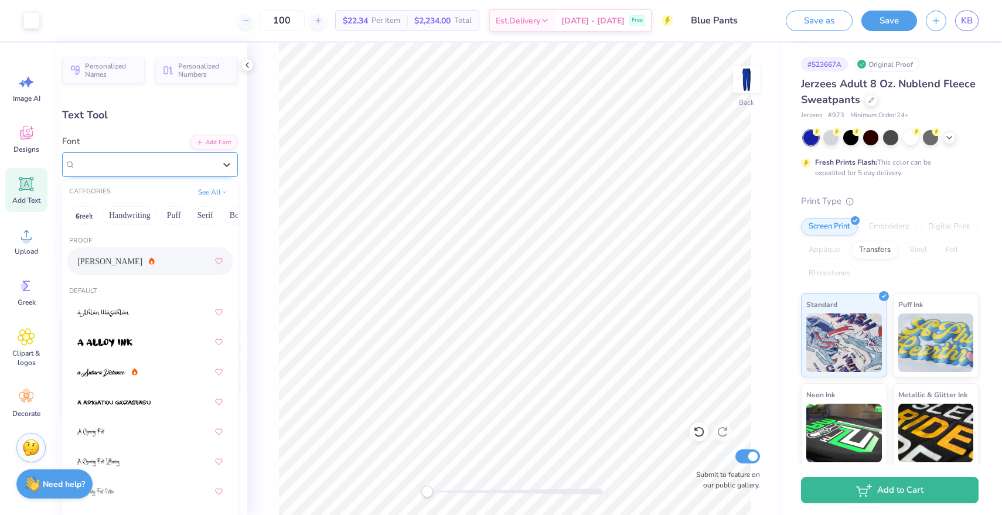
click at [177, 158] on div "[PERSON_NAME]" at bounding box center [145, 164] width 142 height 18
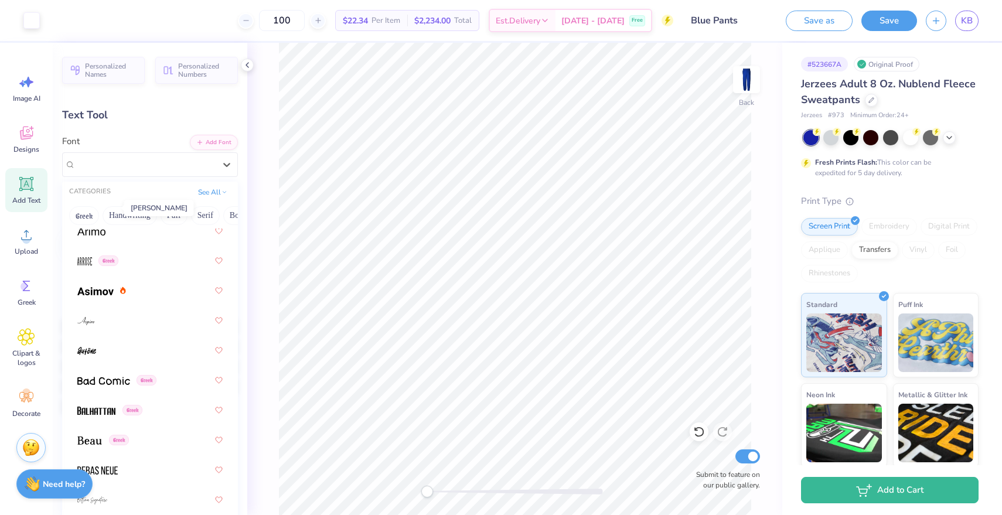
scroll to position [590, 0]
click at [129, 346] on div at bounding box center [149, 349] width 145 height 21
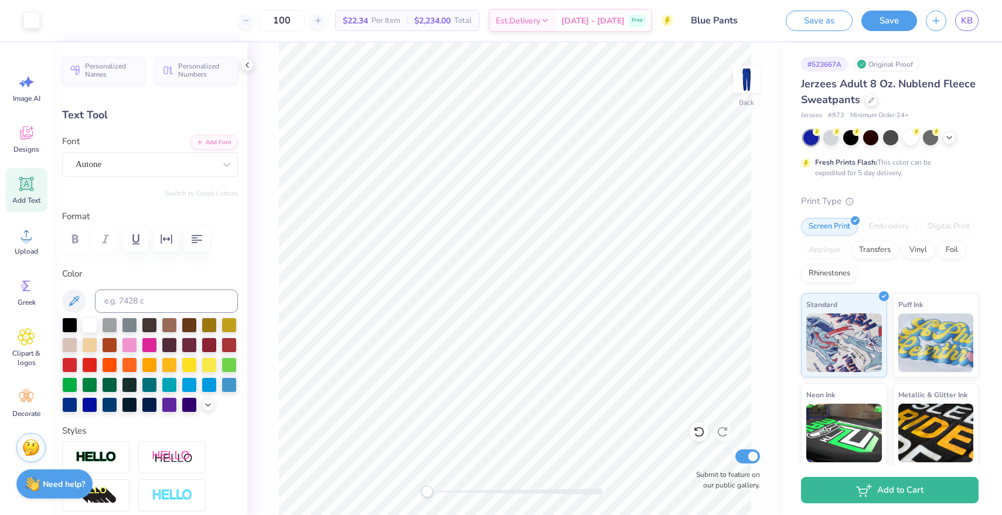
type input "2.16"
type input "13.78"
type input "9.00"
type input "0.0"
click at [891, 16] on button "Save" at bounding box center [889, 19] width 56 height 20
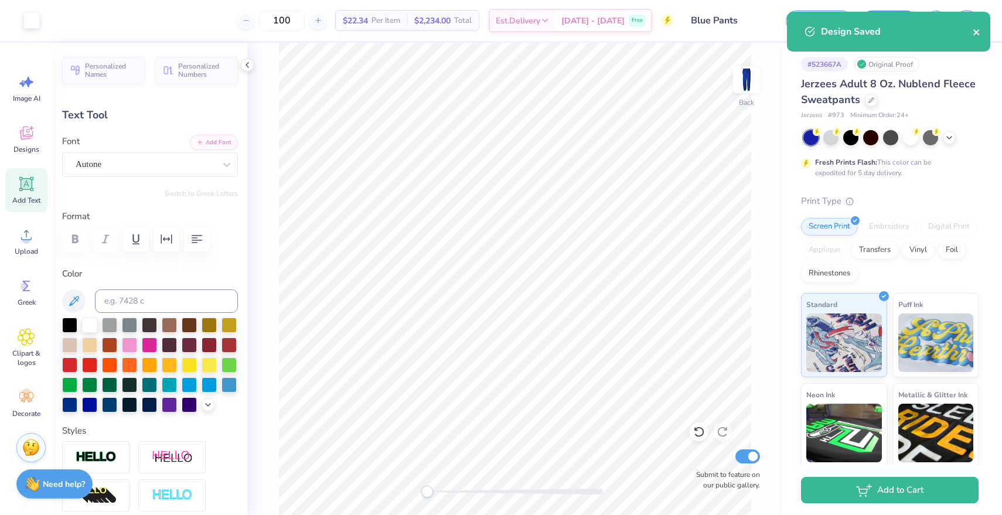
click at [979, 34] on icon "close" at bounding box center [976, 32] width 8 height 9
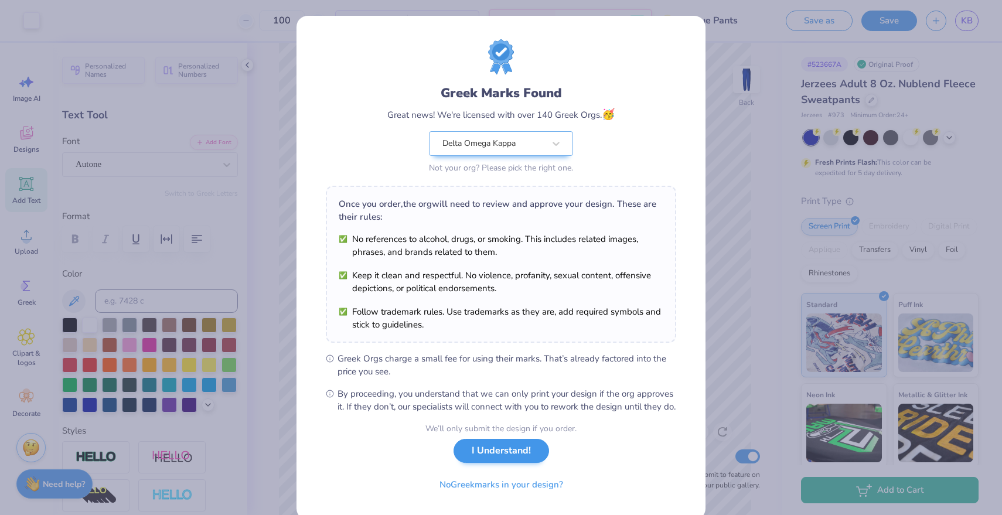
click at [507, 463] on button "I Understand!" at bounding box center [500, 451] width 95 height 24
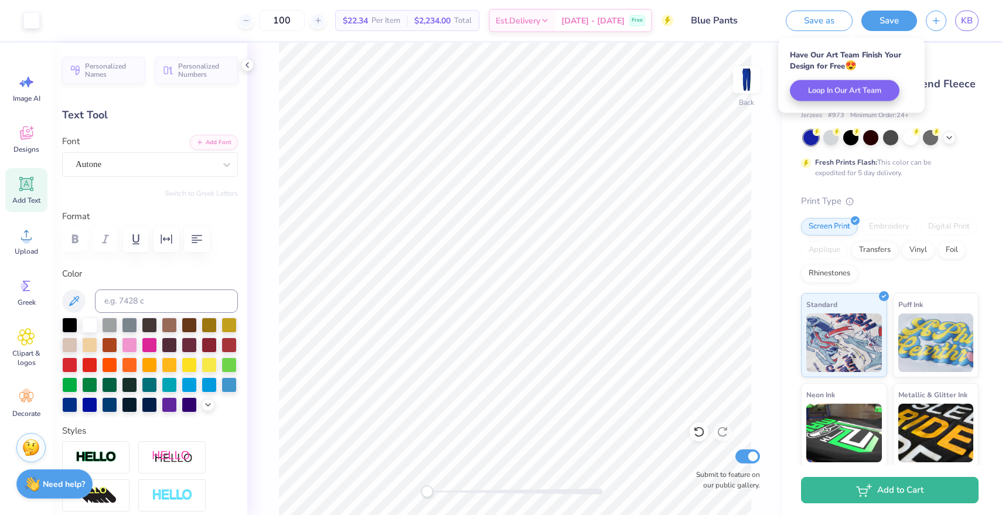
click at [175, 146] on div "Font Autone" at bounding box center [150, 156] width 176 height 42
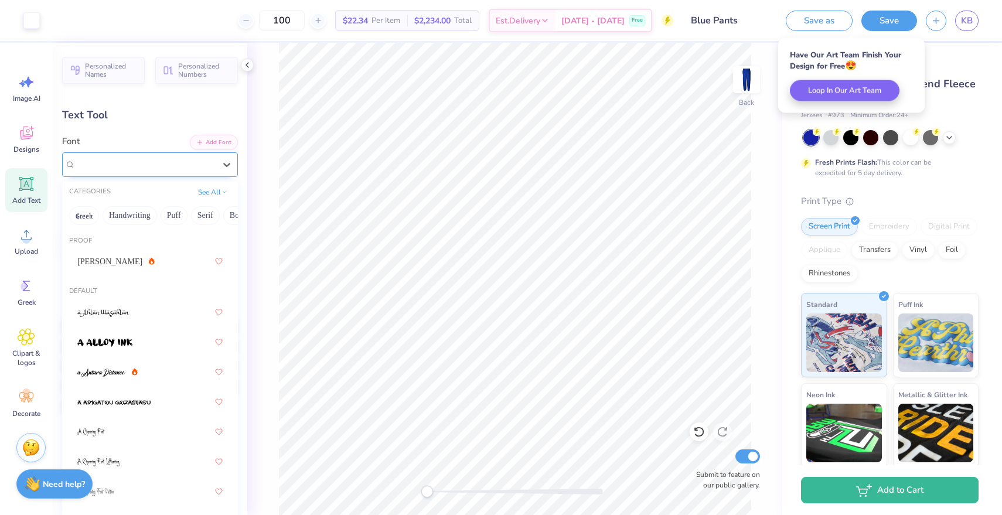
click at [175, 153] on div "Autone" at bounding box center [150, 164] width 176 height 25
click at [116, 266] on div "[PERSON_NAME]" at bounding box center [115, 261] width 77 height 12
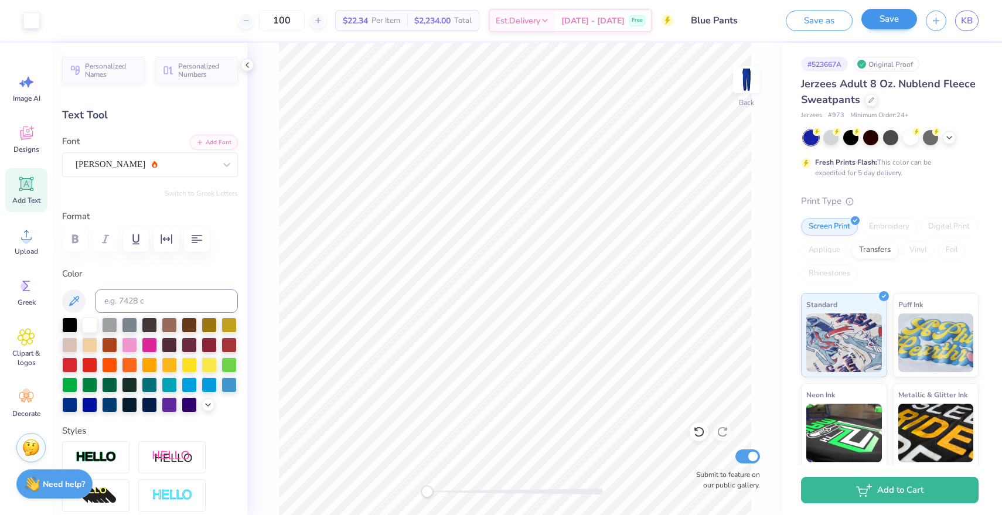
click at [888, 13] on button "Save" at bounding box center [889, 19] width 56 height 20
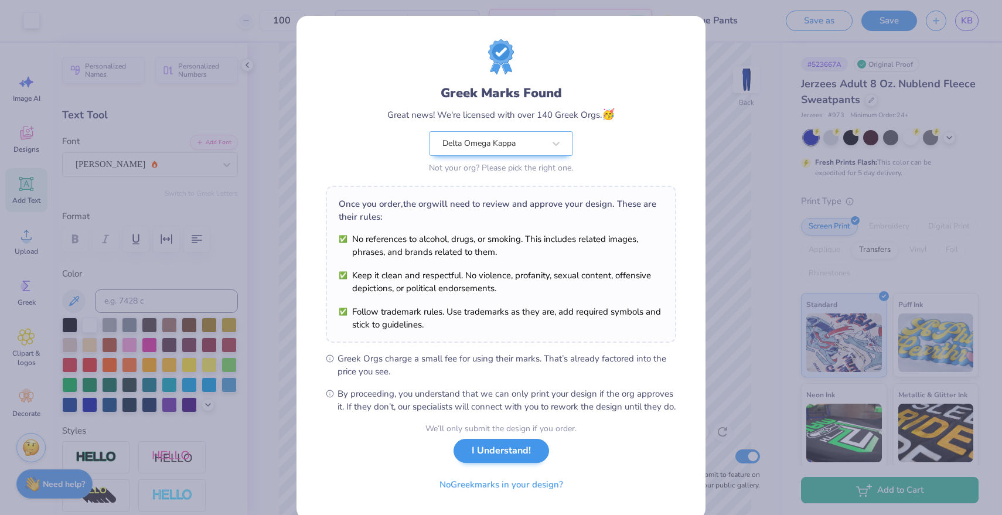
click at [516, 459] on button "I Understand!" at bounding box center [500, 451] width 95 height 24
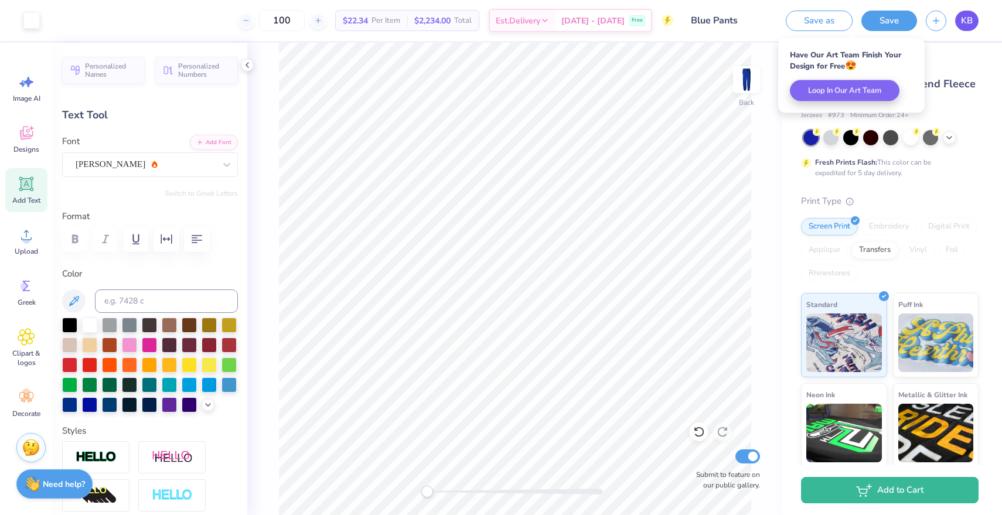
click at [972, 14] on span "KB" at bounding box center [967, 20] width 12 height 13
